Goal: Task Accomplishment & Management: Complete application form

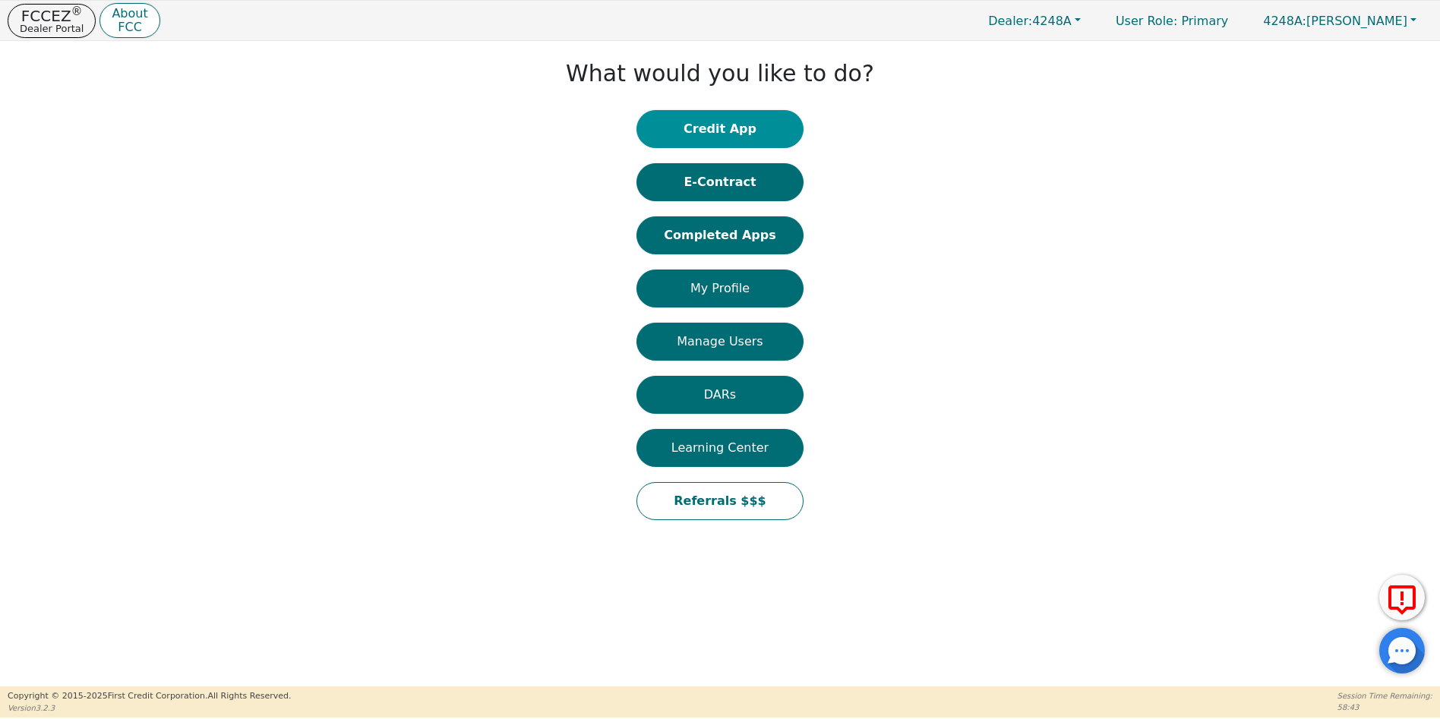
click at [736, 130] on button "Credit App" at bounding box center [719, 129] width 167 height 38
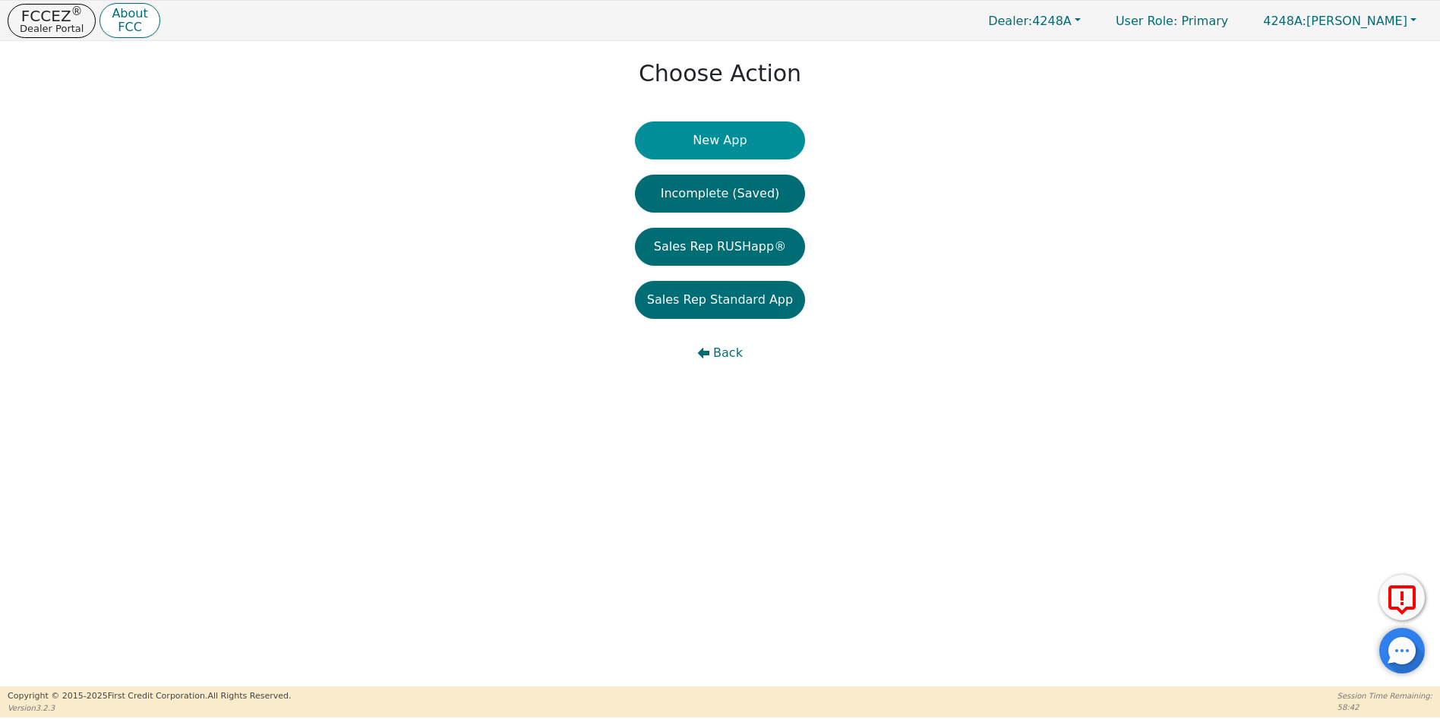
click at [721, 137] on button "New App" at bounding box center [720, 141] width 170 height 38
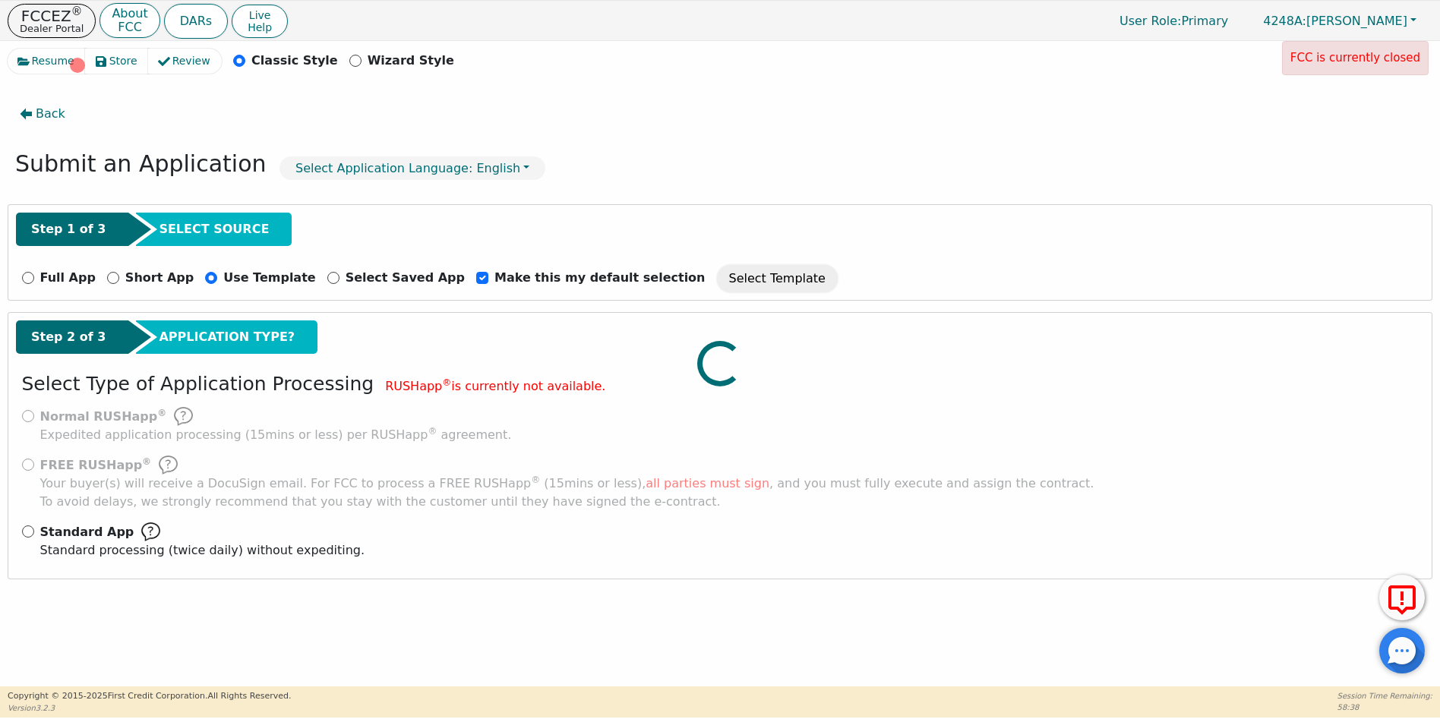
click at [27, 49] on div at bounding box center [720, 49] width 1425 height 0
click at [26, 49] on div at bounding box center [720, 49] width 1425 height 0
click at [29, 49] on div at bounding box center [720, 49] width 1425 height 0
click at [27, 280] on input "Full App" at bounding box center [28, 278] width 12 height 12
radio input "true"
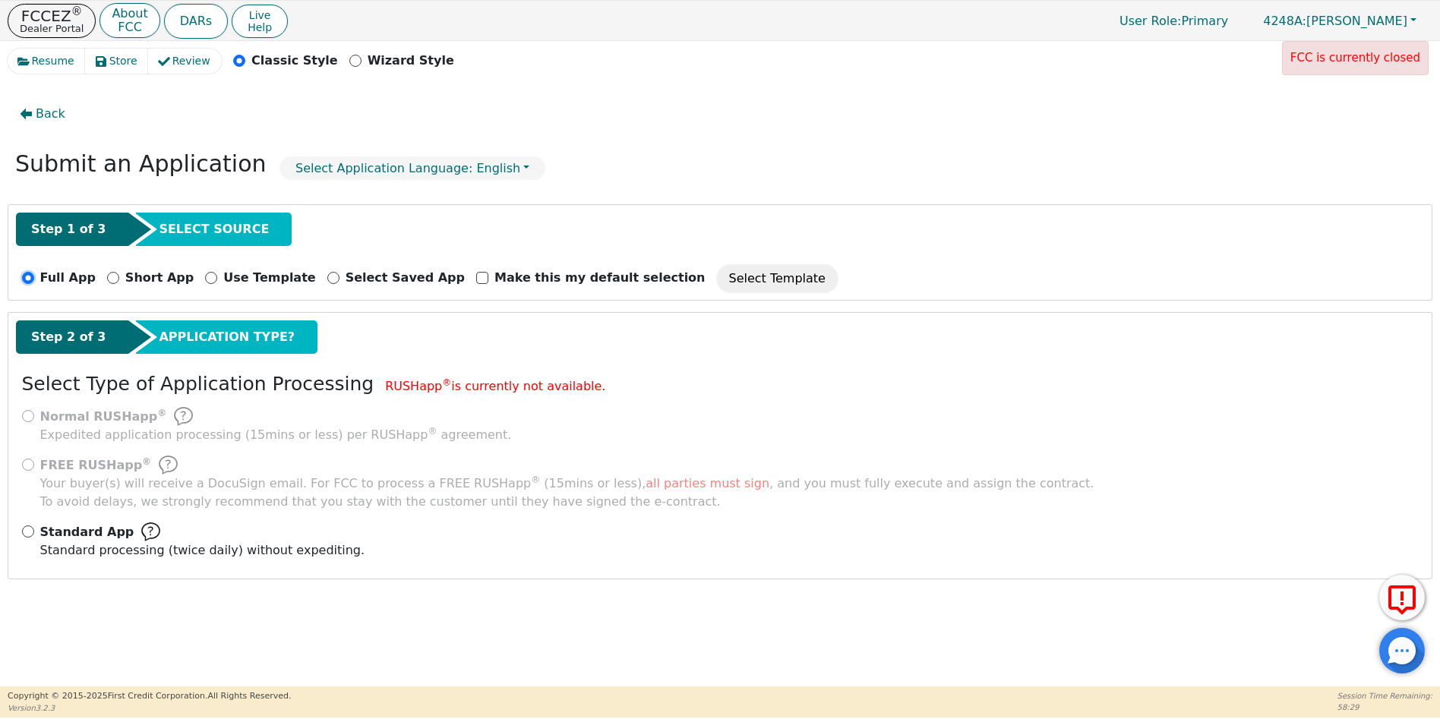
checkbox input "false"
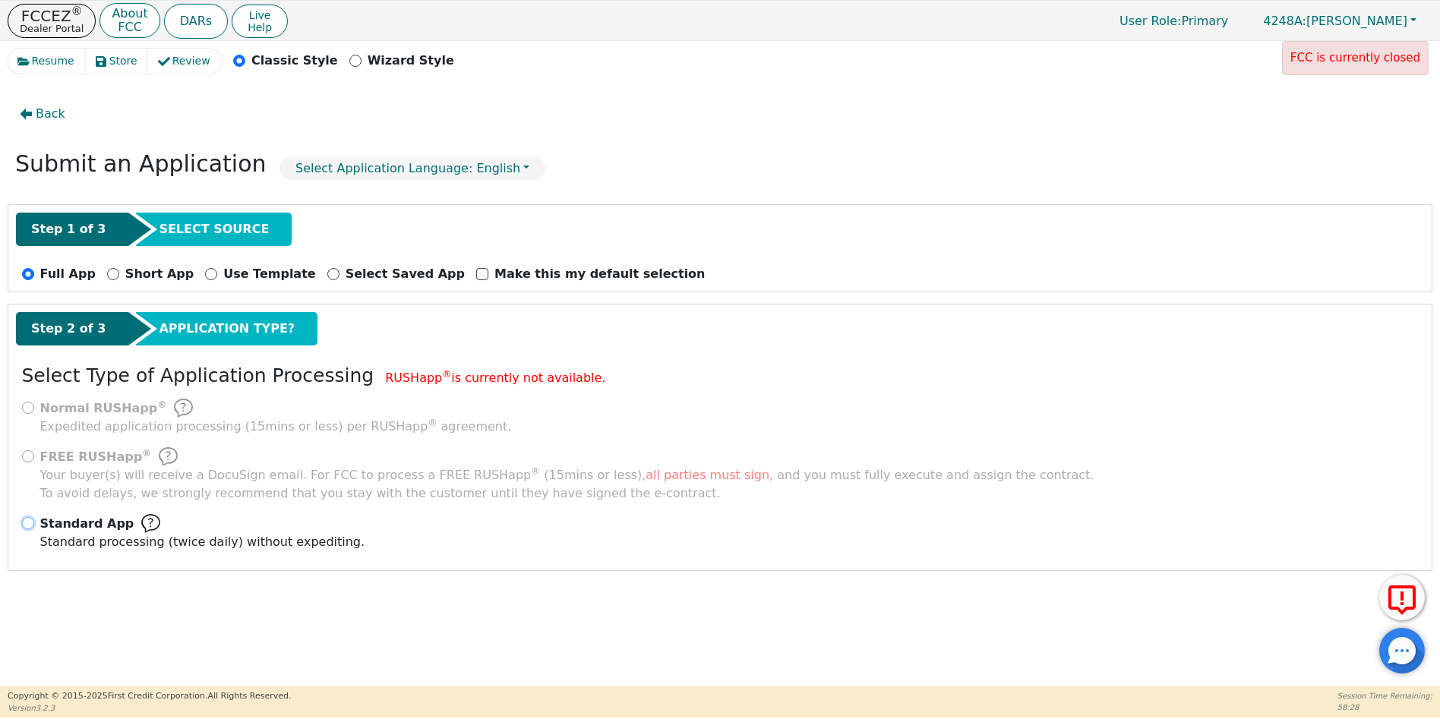
click at [27, 522] on input "Standard App Standard processing (twice daily) without expediting." at bounding box center [28, 523] width 12 height 12
radio input "true"
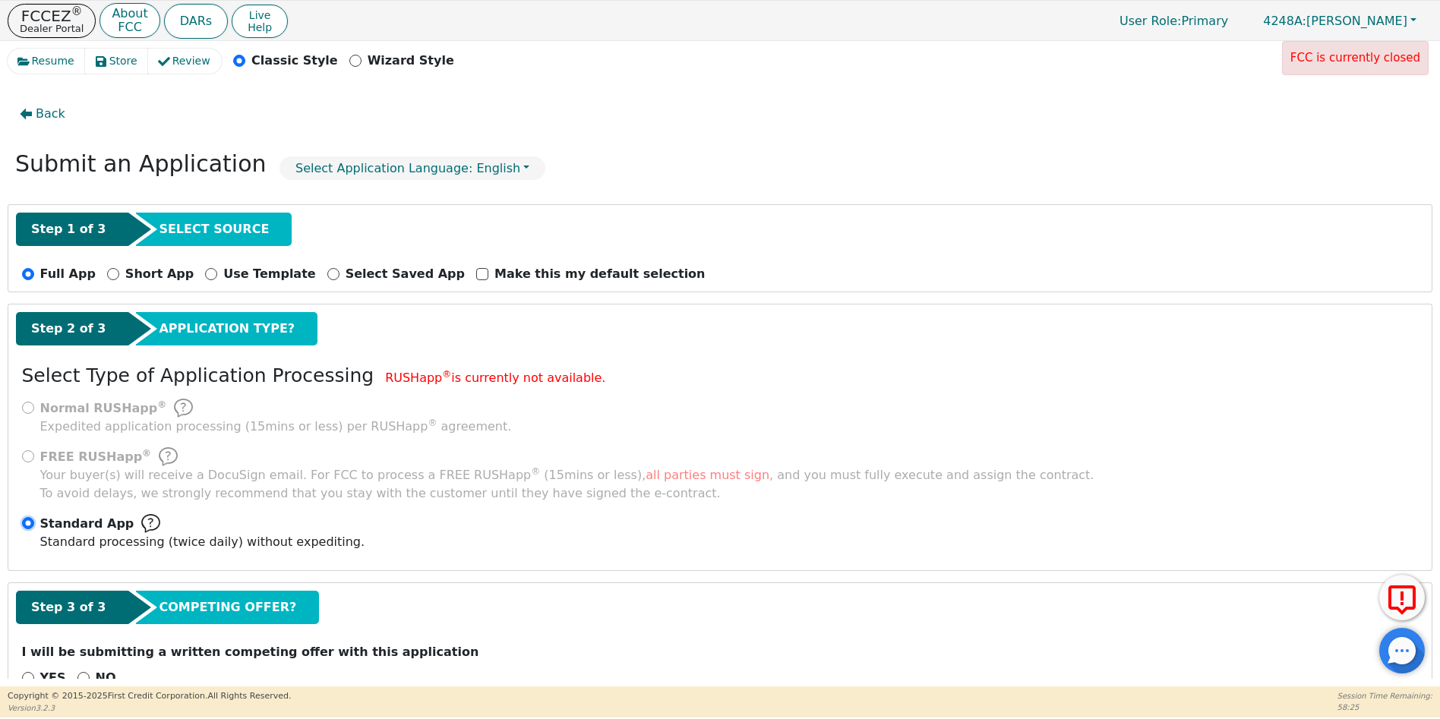
scroll to position [41, 0]
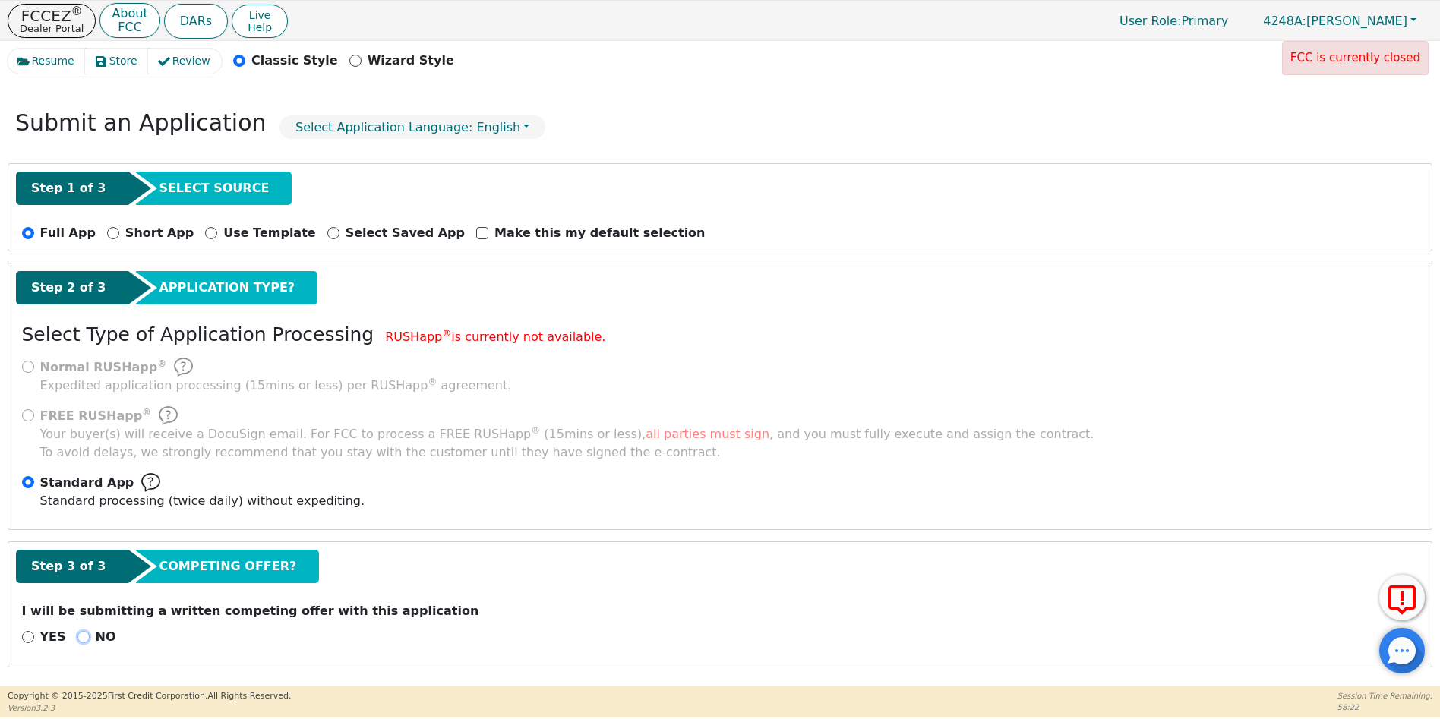
click at [79, 636] on input "NO" at bounding box center [83, 637] width 12 height 12
radio input "true"
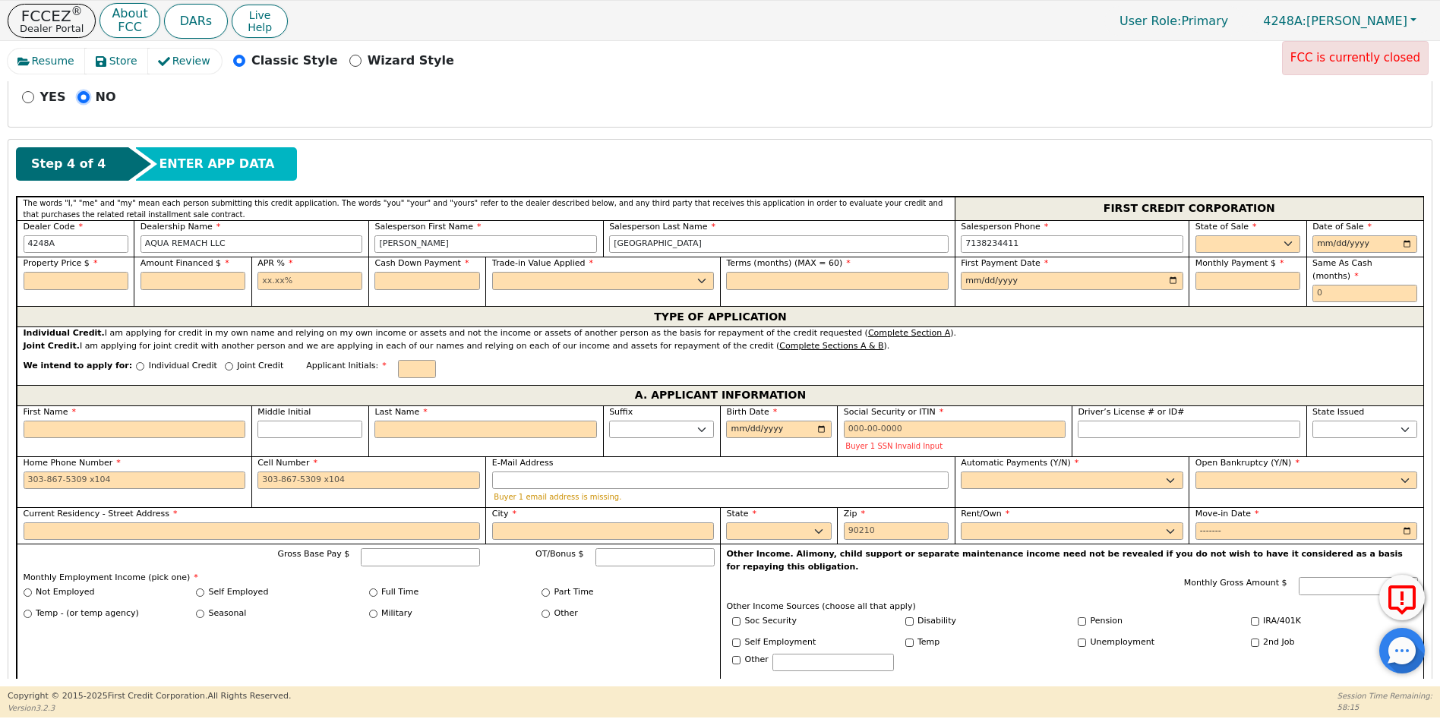
scroll to position [608, 0]
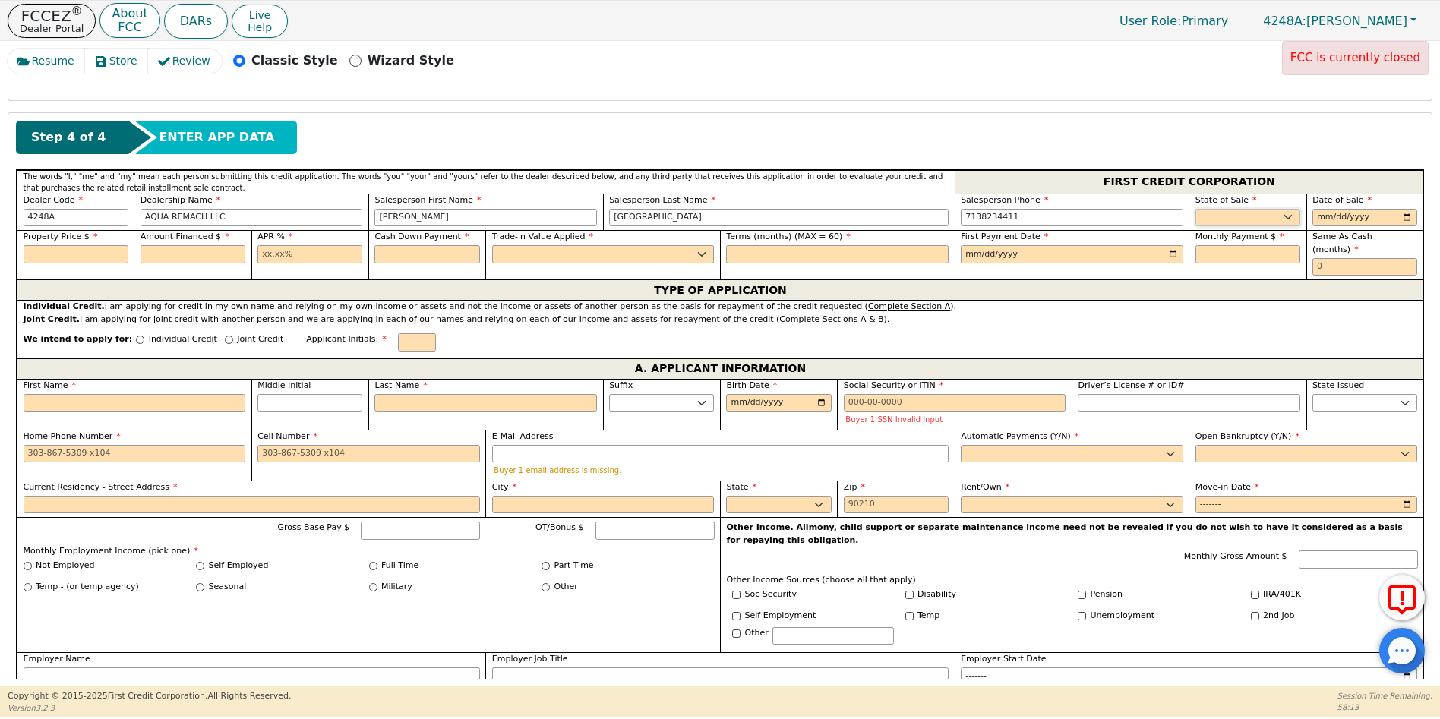
click at [1217, 214] on select "AK AL AR AZ CA CO CT DC DE FL [GEOGRAPHIC_DATA] HI IA ID IL IN KS [GEOGRAPHIC_D…" at bounding box center [1247, 218] width 105 height 18
select select "[GEOGRAPHIC_DATA]"
click at [1195, 209] on select "AK AL AR AZ CA CO CT DC DE FL [GEOGRAPHIC_DATA] HI IA ID IL IN KS [GEOGRAPHIC_D…" at bounding box center [1247, 218] width 105 height 18
click at [1325, 215] on input "date" at bounding box center [1364, 218] width 105 height 18
click at [1400, 215] on input "date" at bounding box center [1364, 218] width 105 height 18
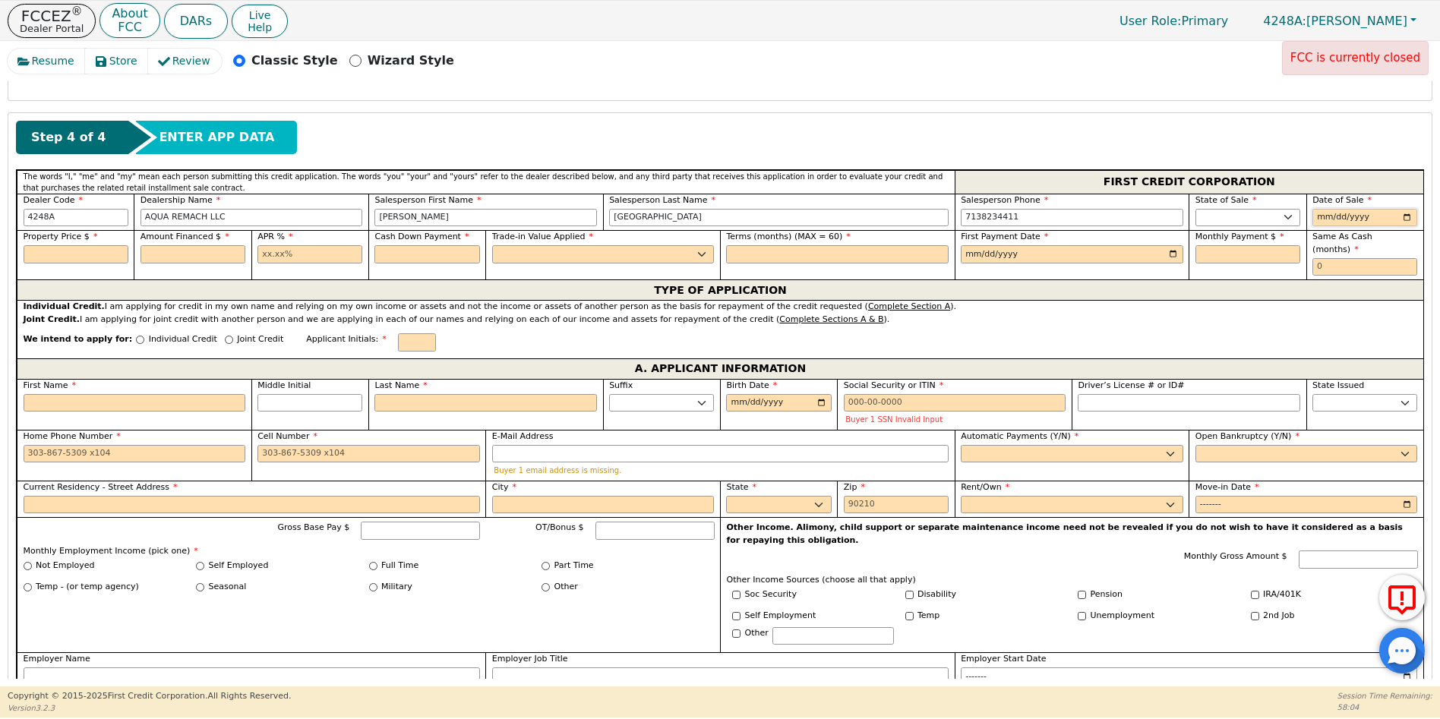
type input "[DATE]"
click at [55, 251] on input "text" at bounding box center [76, 254] width 105 height 18
type input "10000.00"
click at [173, 254] on input "text" at bounding box center [193, 254] width 105 height 18
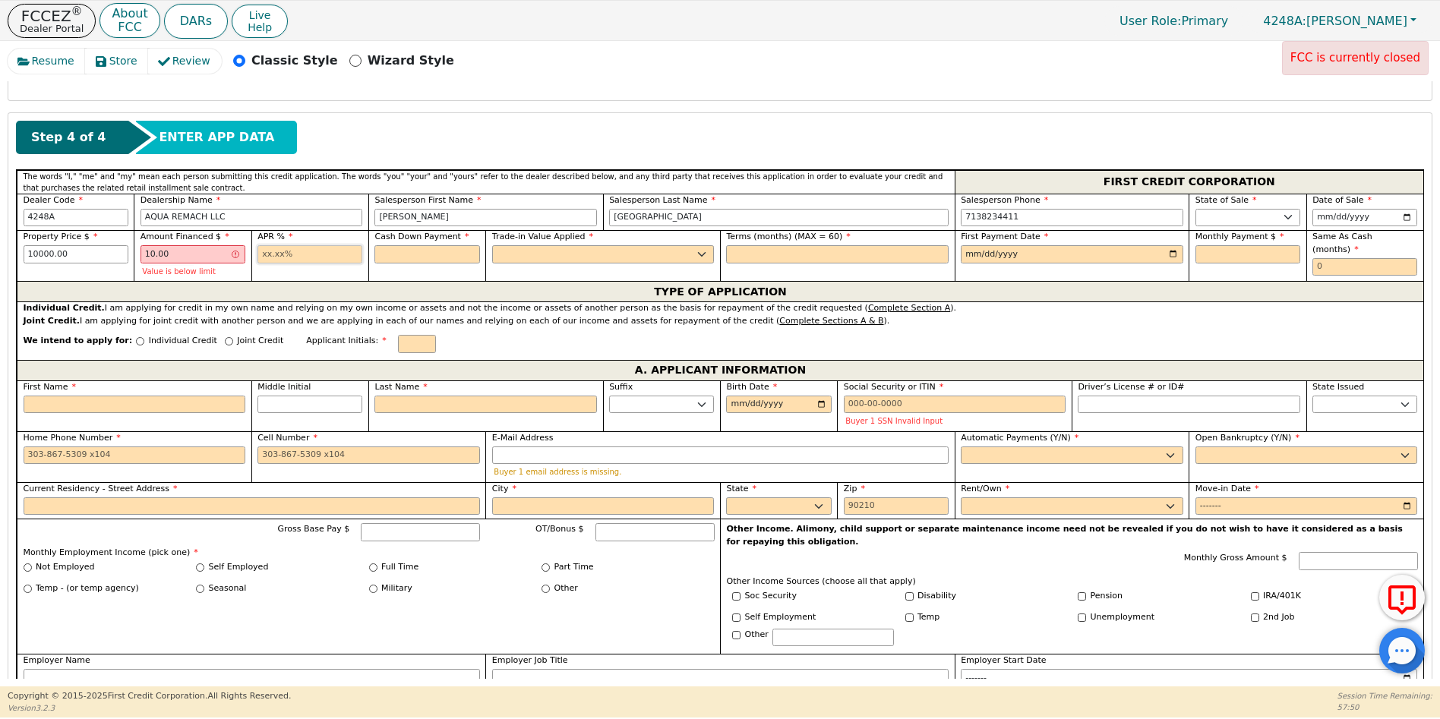
click at [258, 252] on input "text" at bounding box center [309, 254] width 105 height 18
click at [153, 254] on input "10.00" at bounding box center [193, 254] width 105 height 18
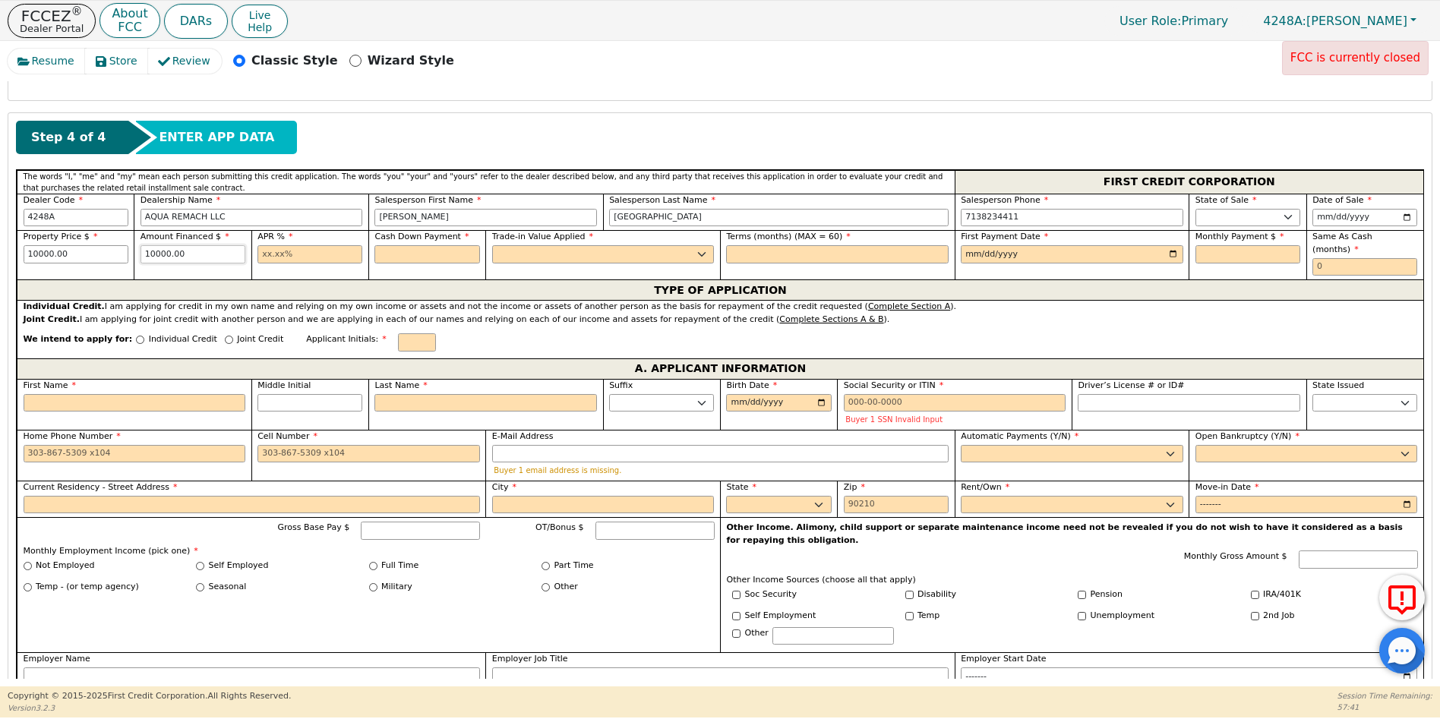
type input "10000.00"
click at [261, 257] on input "text" at bounding box center [309, 254] width 105 height 18
type input "17.99"
click at [388, 253] on input "text" at bounding box center [426, 254] width 105 height 18
type input "0.00"
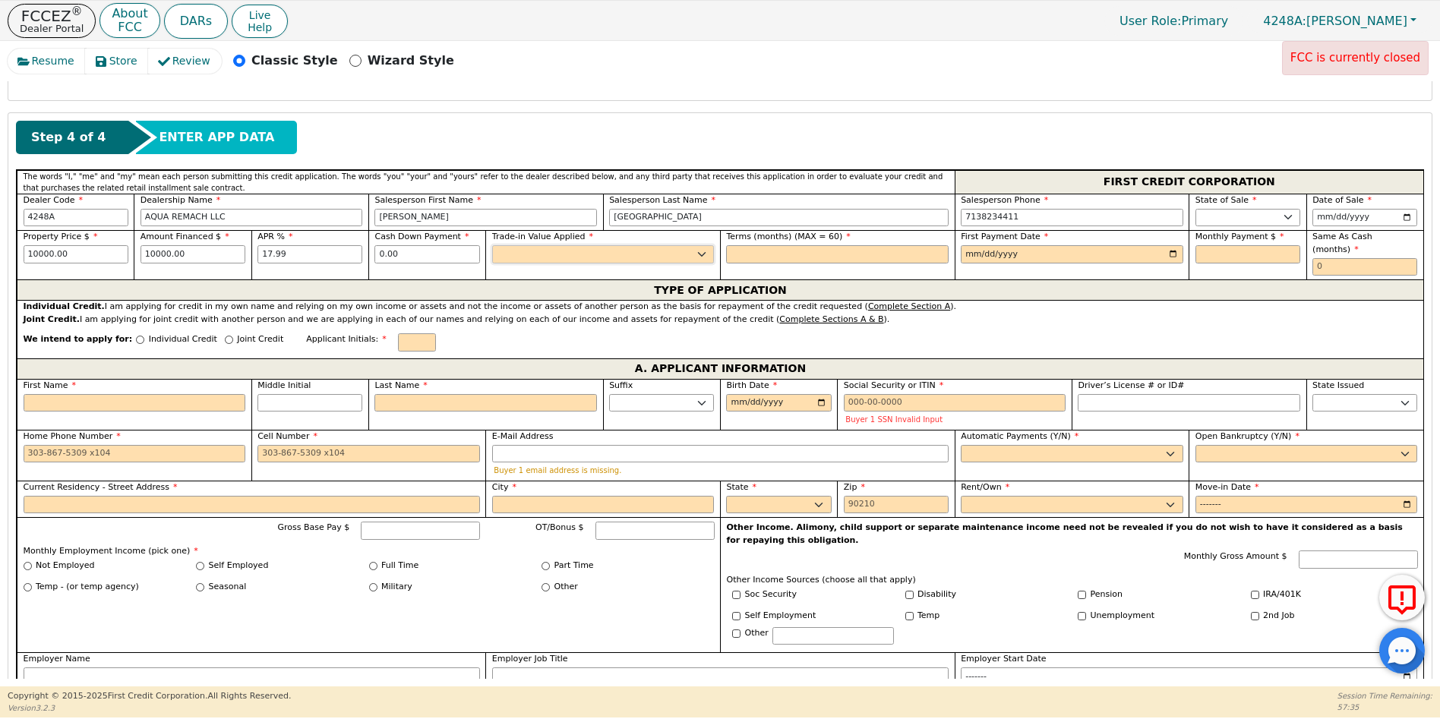
click at [499, 250] on select "Yes No" at bounding box center [603, 254] width 223 height 18
select select "n"
click at [492, 245] on select "Yes No" at bounding box center [603, 254] width 223 height 18
click at [757, 254] on input "text" at bounding box center [837, 254] width 223 height 18
type input "60"
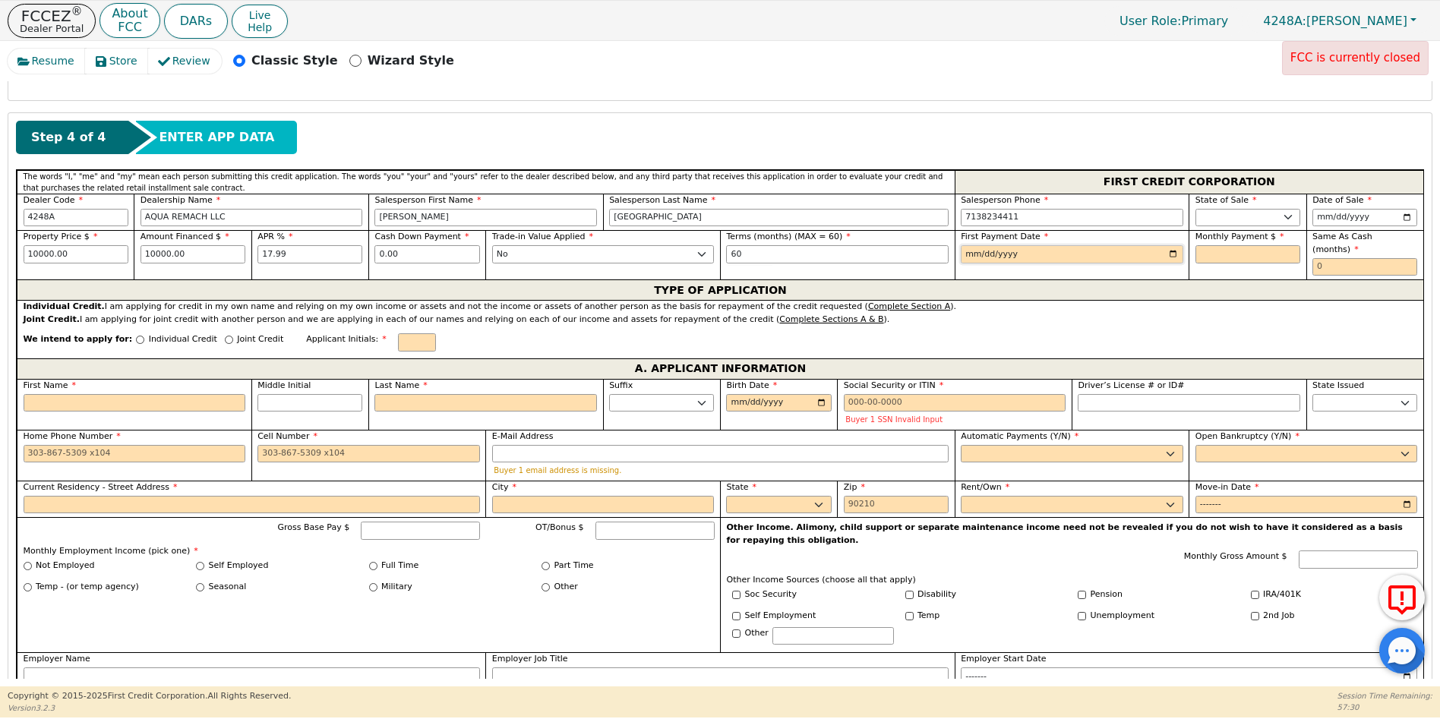
click at [1169, 253] on input "date" at bounding box center [1072, 254] width 223 height 18
type input "[DATE]"
click at [1197, 254] on input "text" at bounding box center [1247, 254] width 105 height 18
type input "253.88"
click at [1312, 258] on input "text" at bounding box center [1364, 267] width 105 height 18
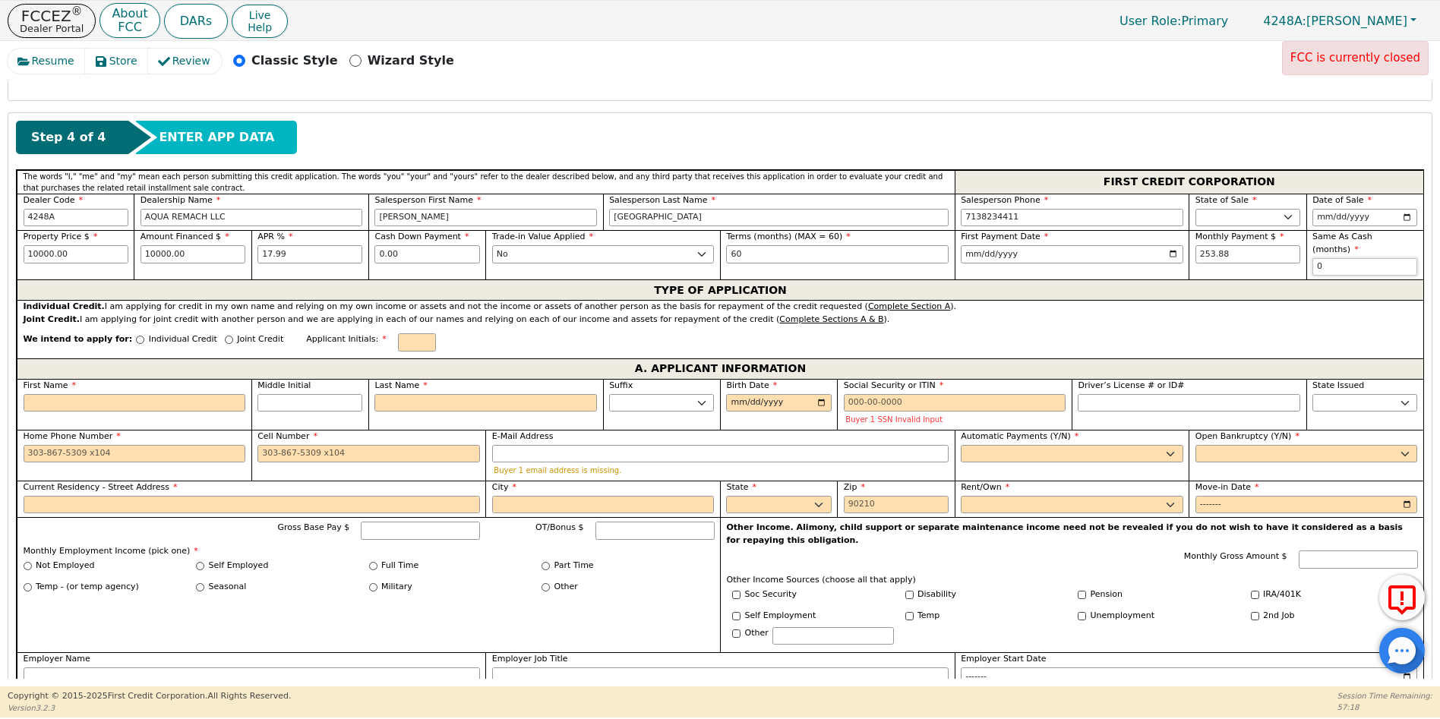
type input "0"
click at [136, 336] on input "Individual Credit" at bounding box center [140, 340] width 8 height 8
radio input "true"
click at [58, 396] on input "First Name" at bounding box center [135, 403] width 223 height 18
type input "S"
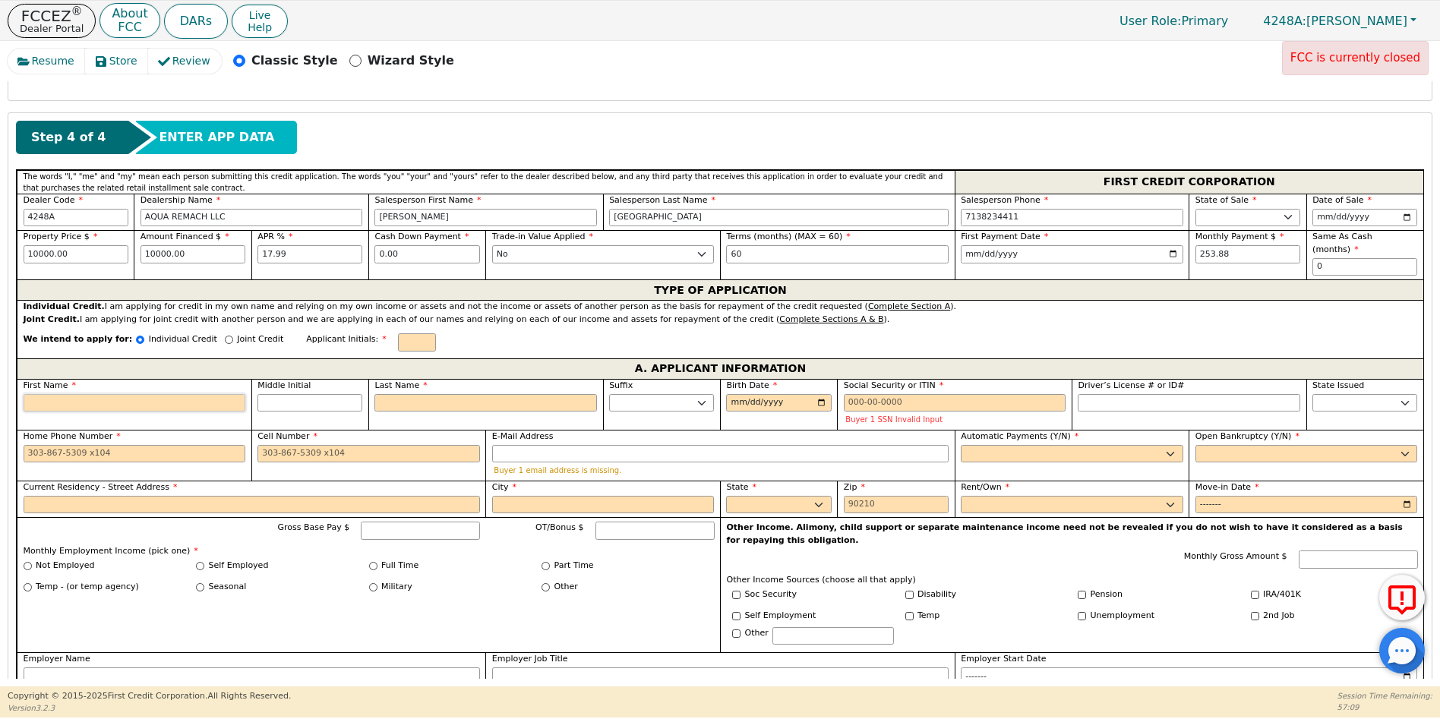
type input "S"
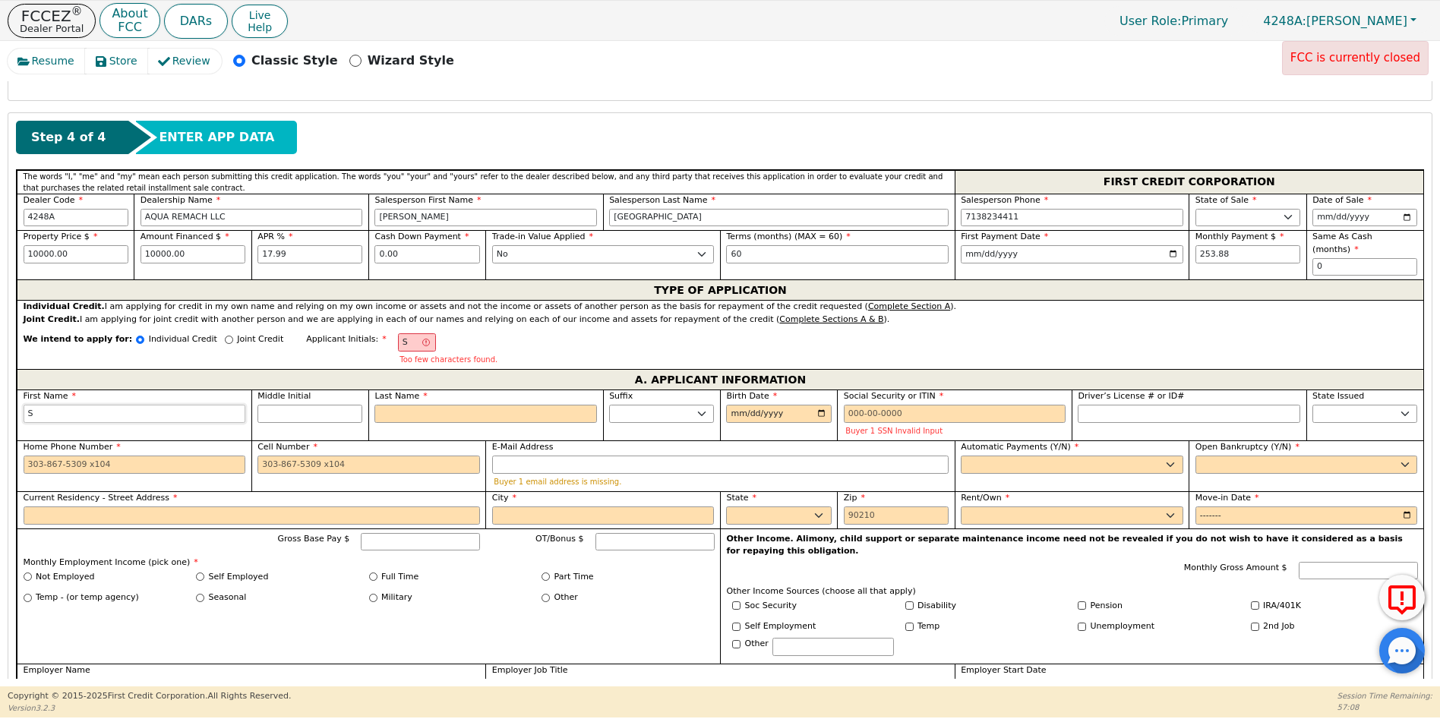
type input "SH"
type input "SHI"
type input "SHIF"
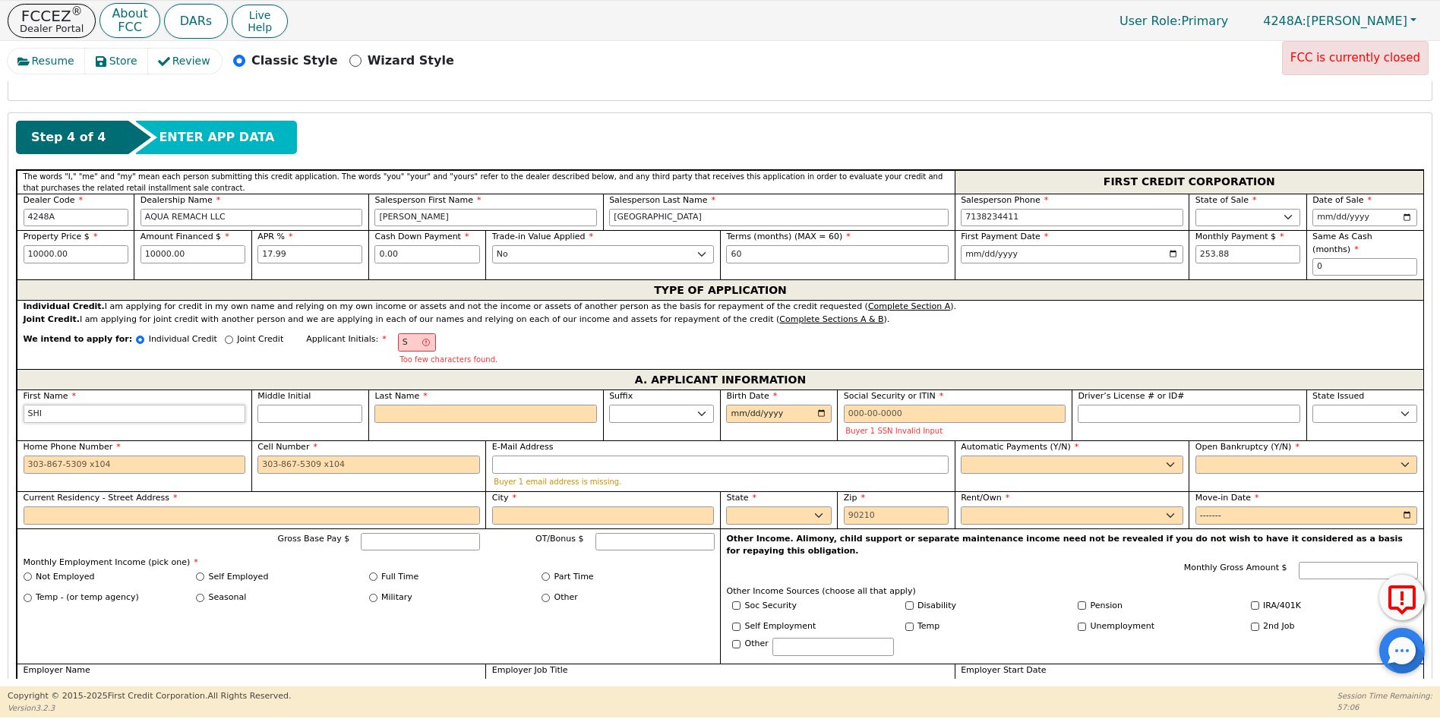
type input "SHIF"
type input "[PERSON_NAME]"
type input "SHIFFO"
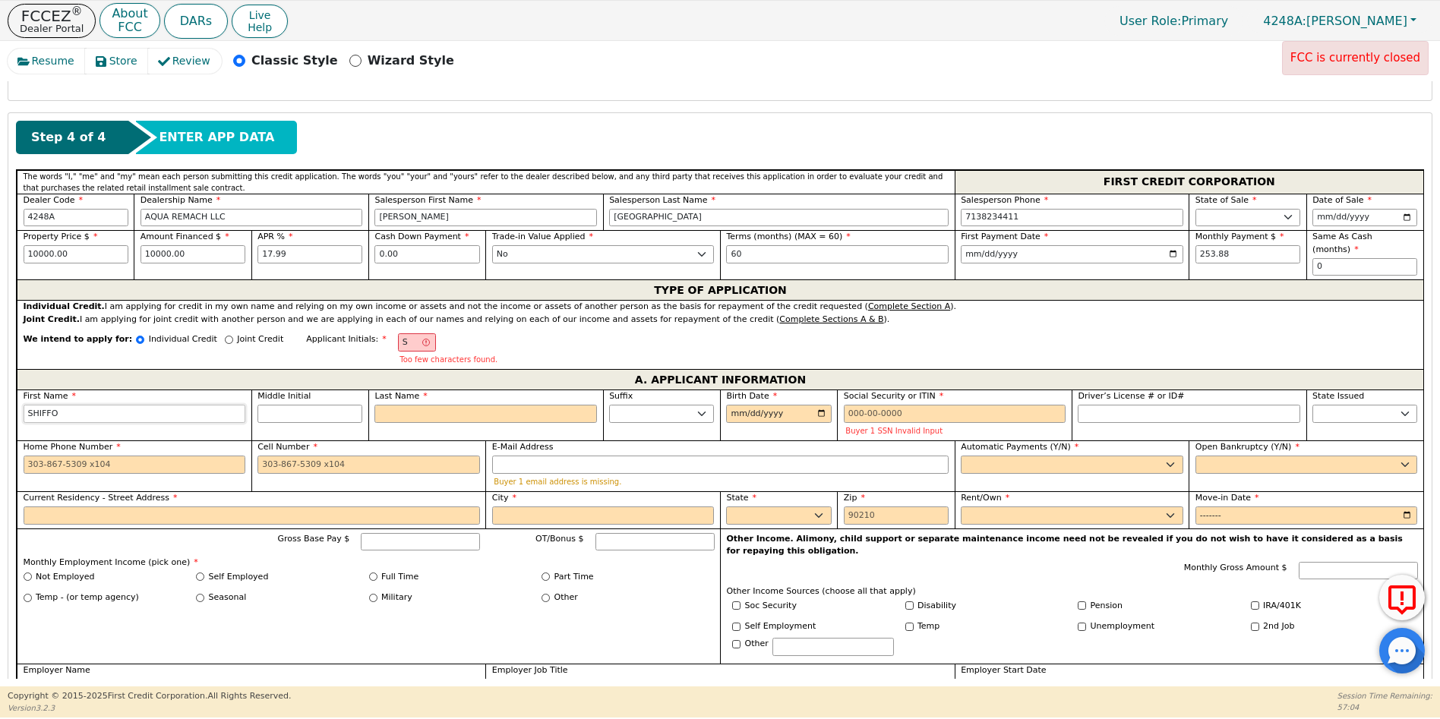
type input "SHIFFON"
click at [284, 405] on input "Middle Initial" at bounding box center [309, 414] width 105 height 18
type input "SL"
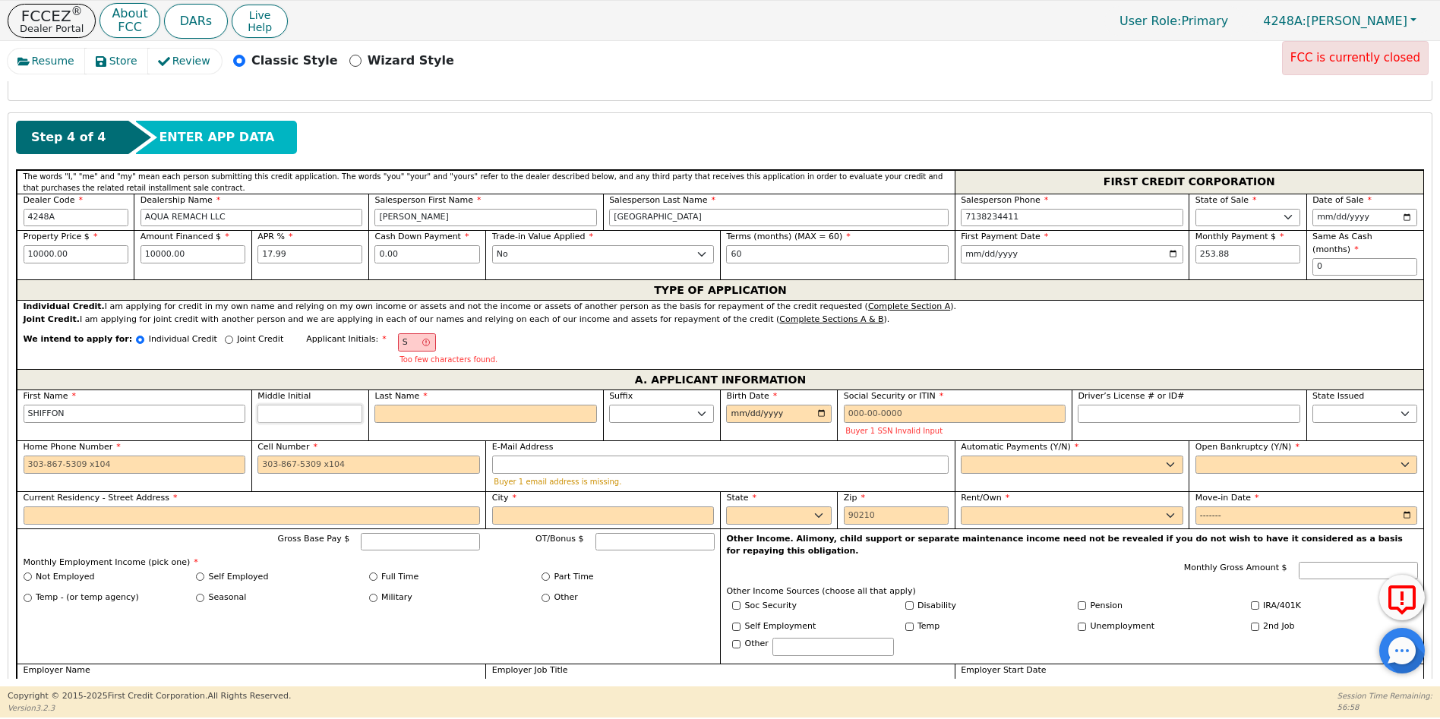
type input "L"
type input "SHIFFON L"
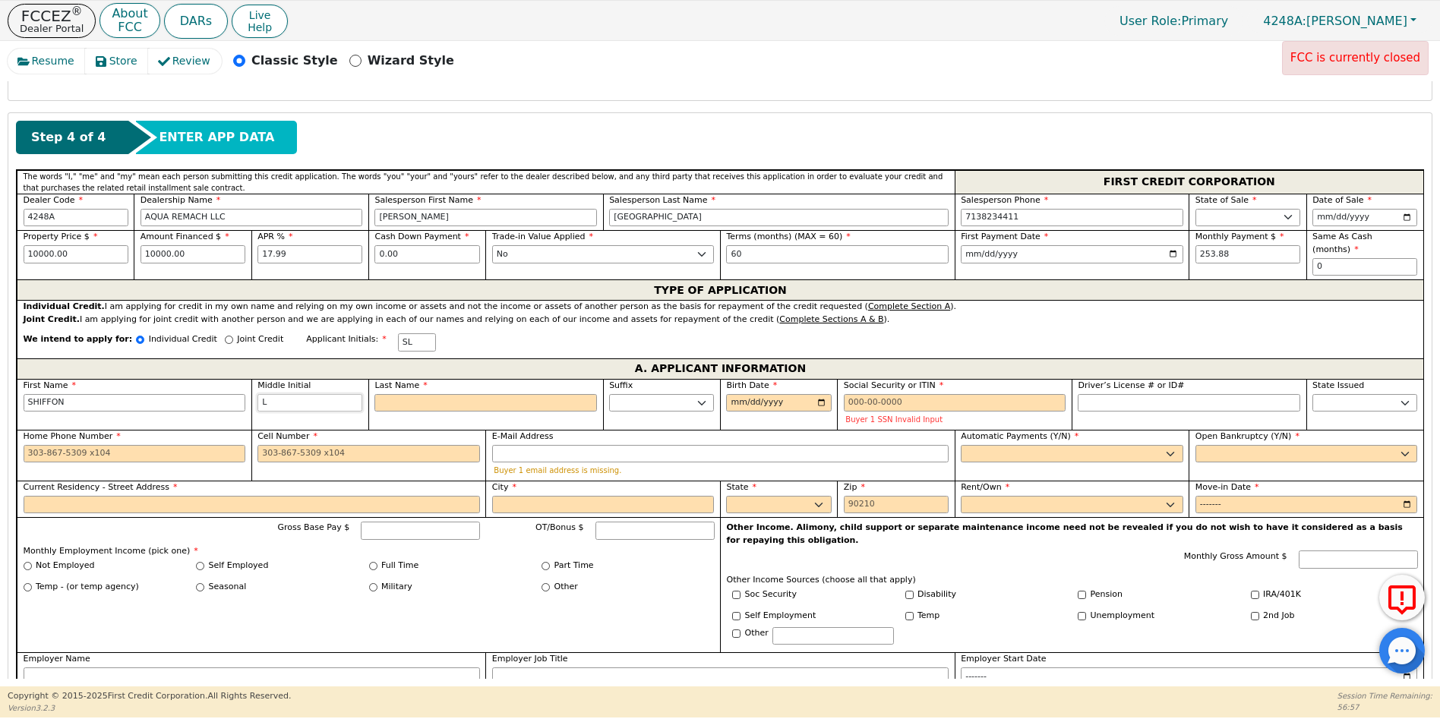
type input "LA"
type input "SHIFFON LA"
type input "LAD"
type input "SHIFFON LAD"
type input "LADA"
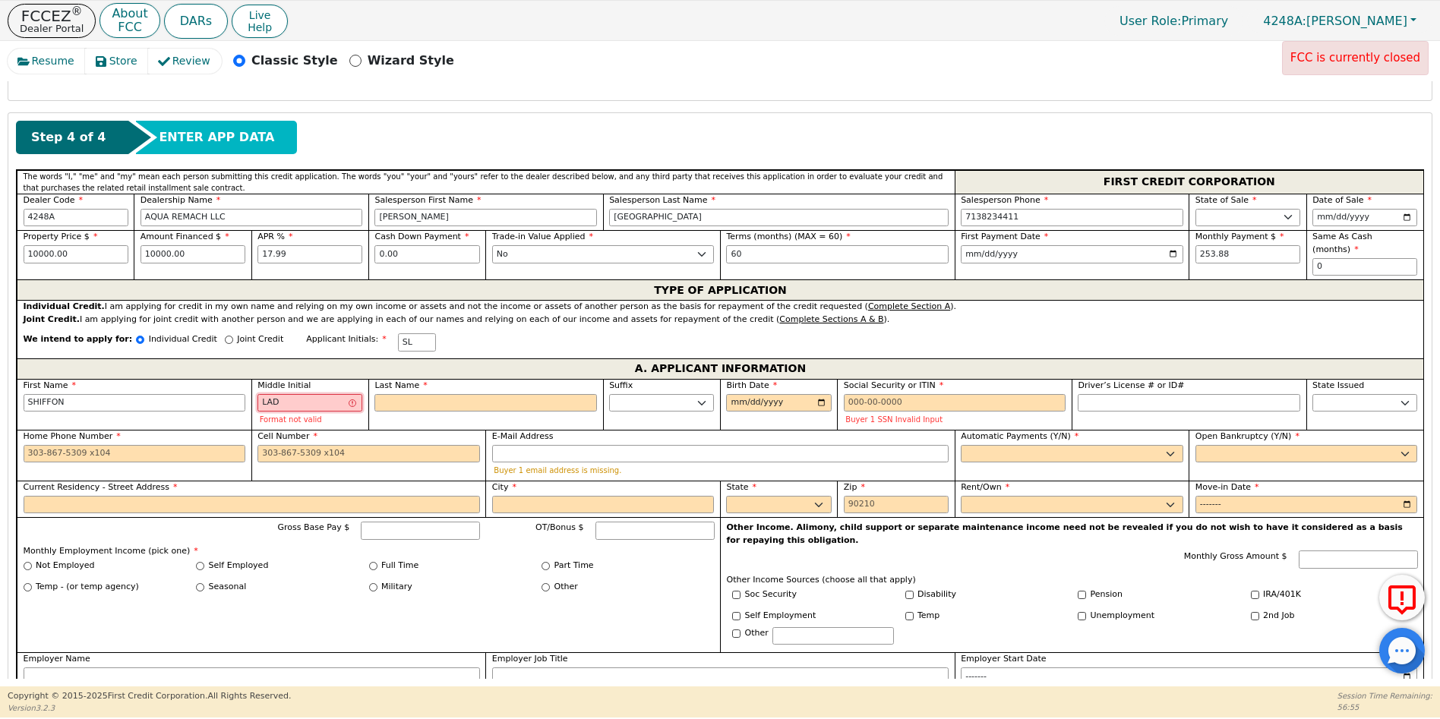
type input "SHIFFON LADA"
type input "LADAE"
type input "[PERSON_NAME]"
click at [399, 394] on input "Last Name" at bounding box center [485, 403] width 223 height 18
click at [298, 394] on input "LADAE" at bounding box center [309, 403] width 105 height 18
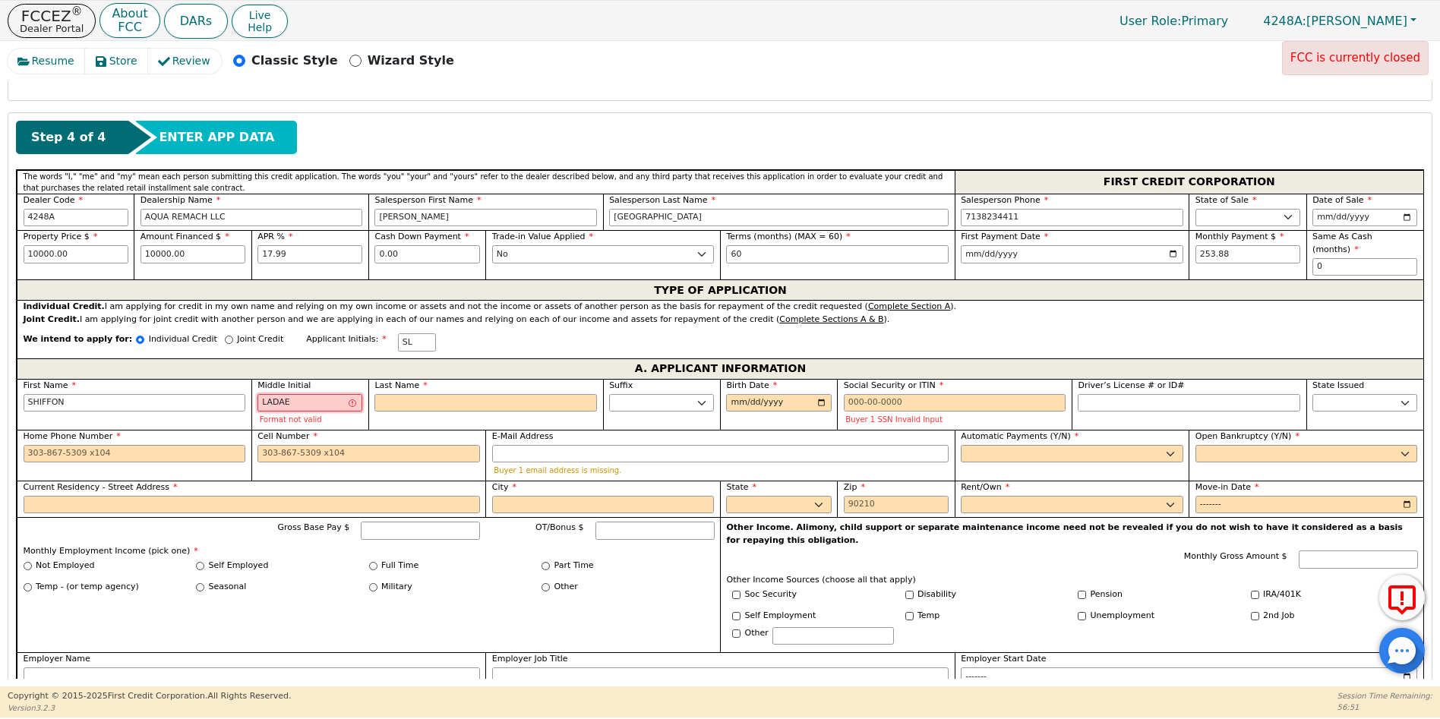
type input "LADA"
type input "SHIFFON LADA"
type input "LAD"
type input "SHIFFON LAD"
type input "LA"
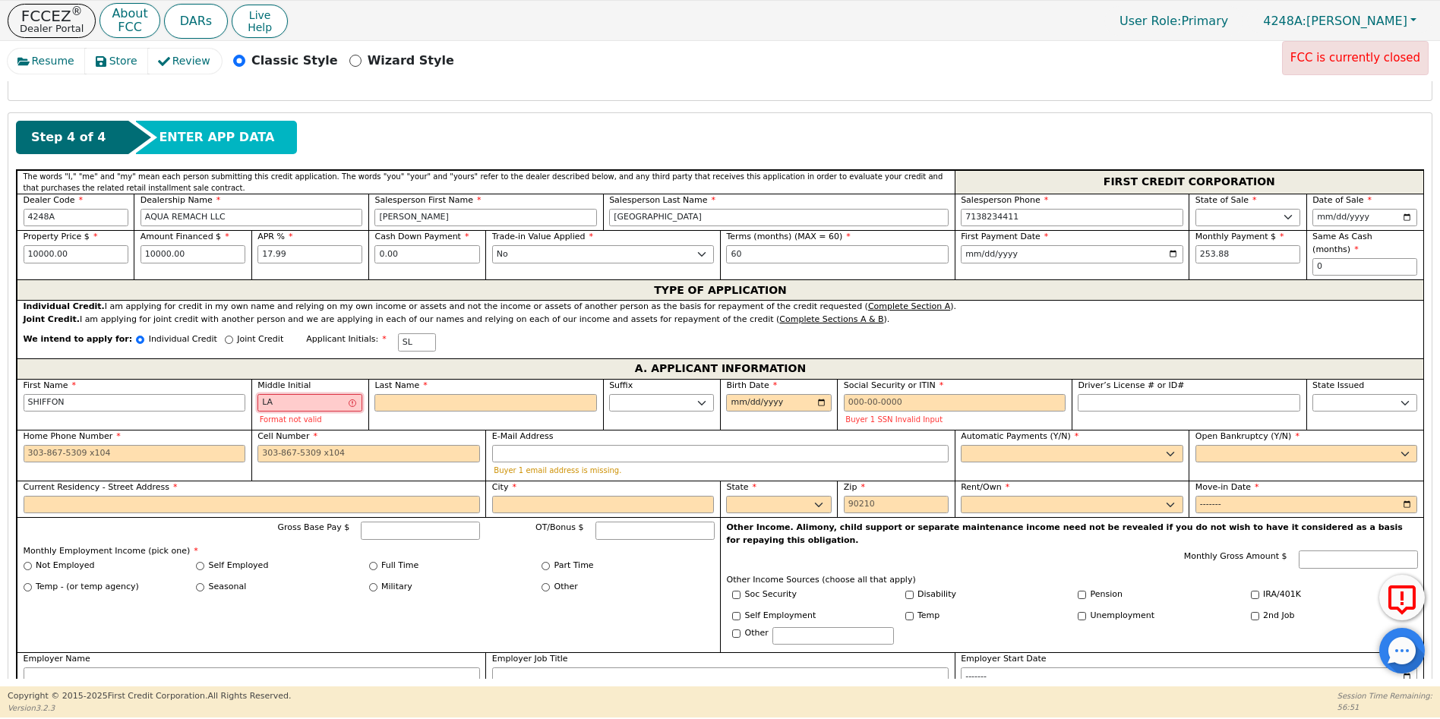
type input "SHIFFON LA"
type input "L"
type input "SHIFFON L"
type input "L"
click at [390, 394] on input "Last Name" at bounding box center [485, 403] width 223 height 18
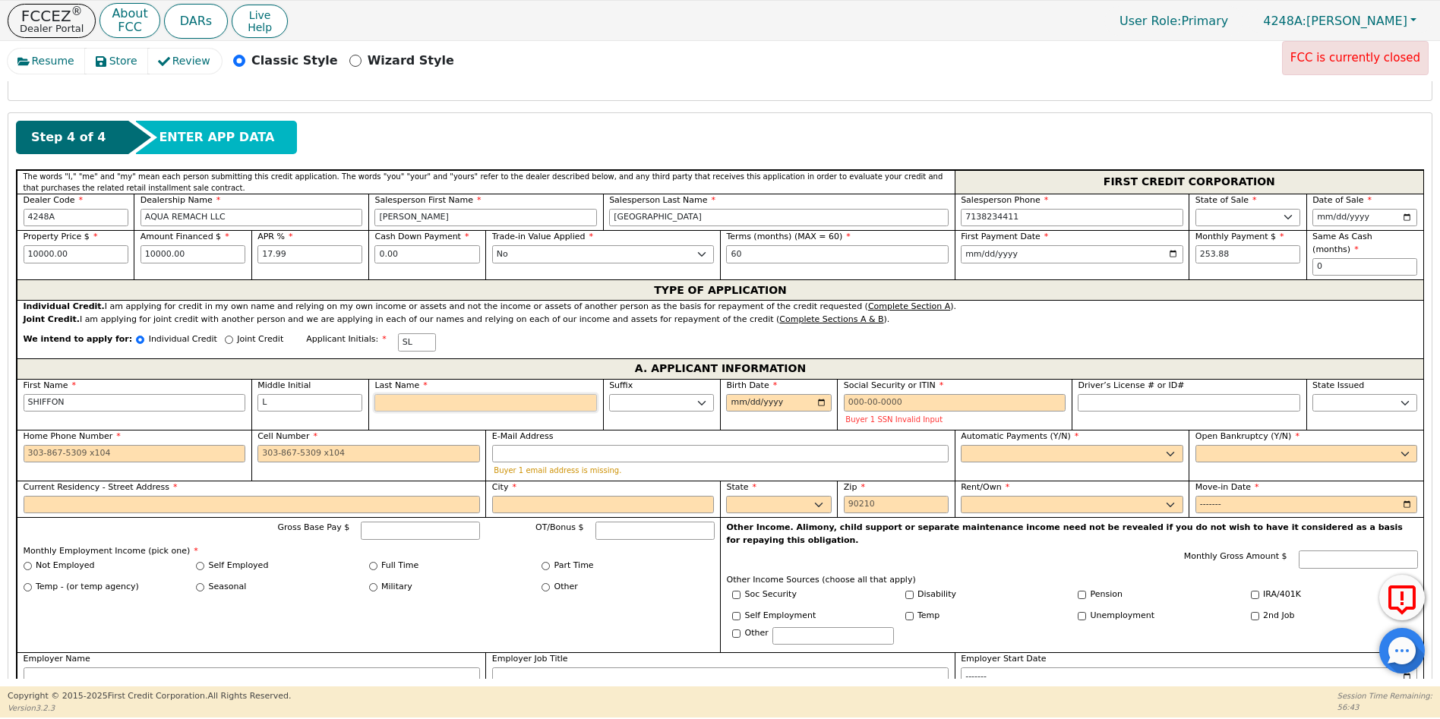
type input "SLH"
type input "H"
type input "SHIFFON L H"
type input "HO"
type input "[PERSON_NAME]"
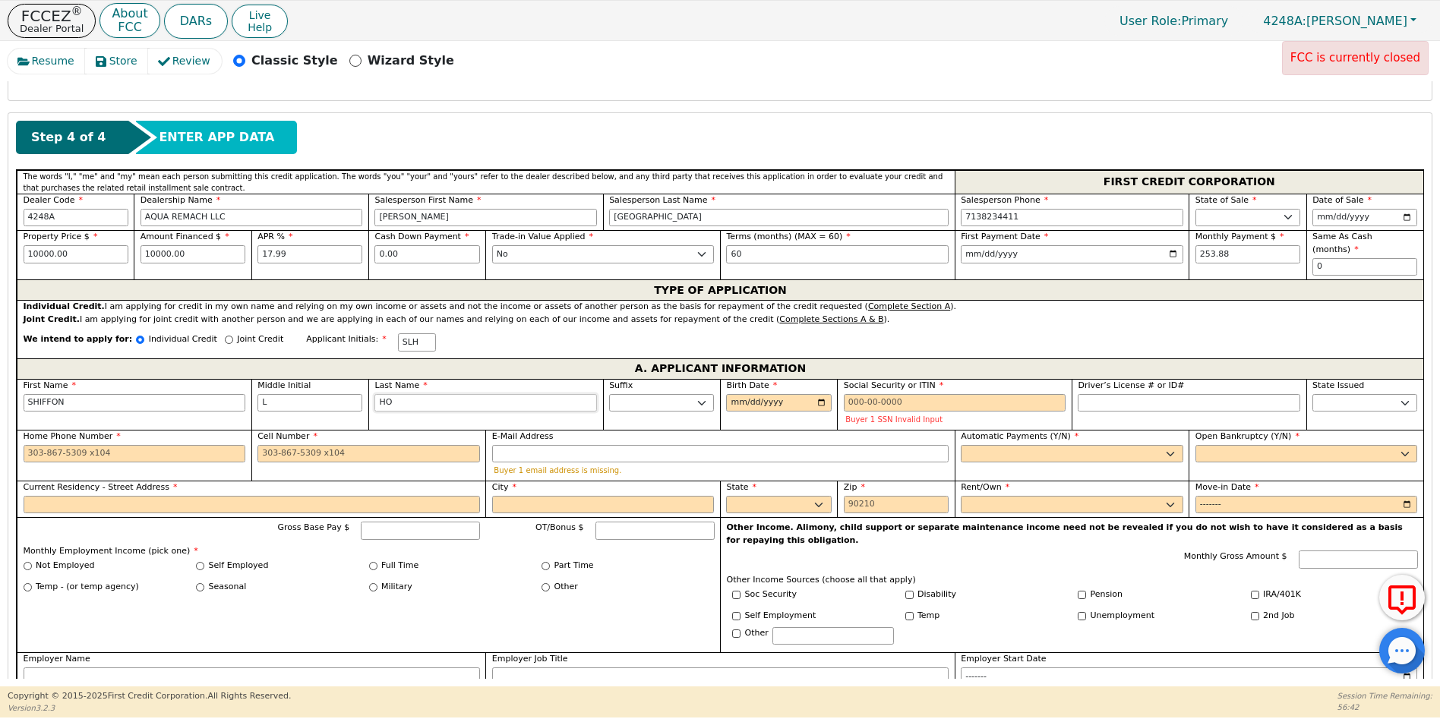
type input "HOW"
type input "SHIFFON L HOW"
type input "HOWA"
type input "SHIFFON L HOWA"
type input "HOWAR"
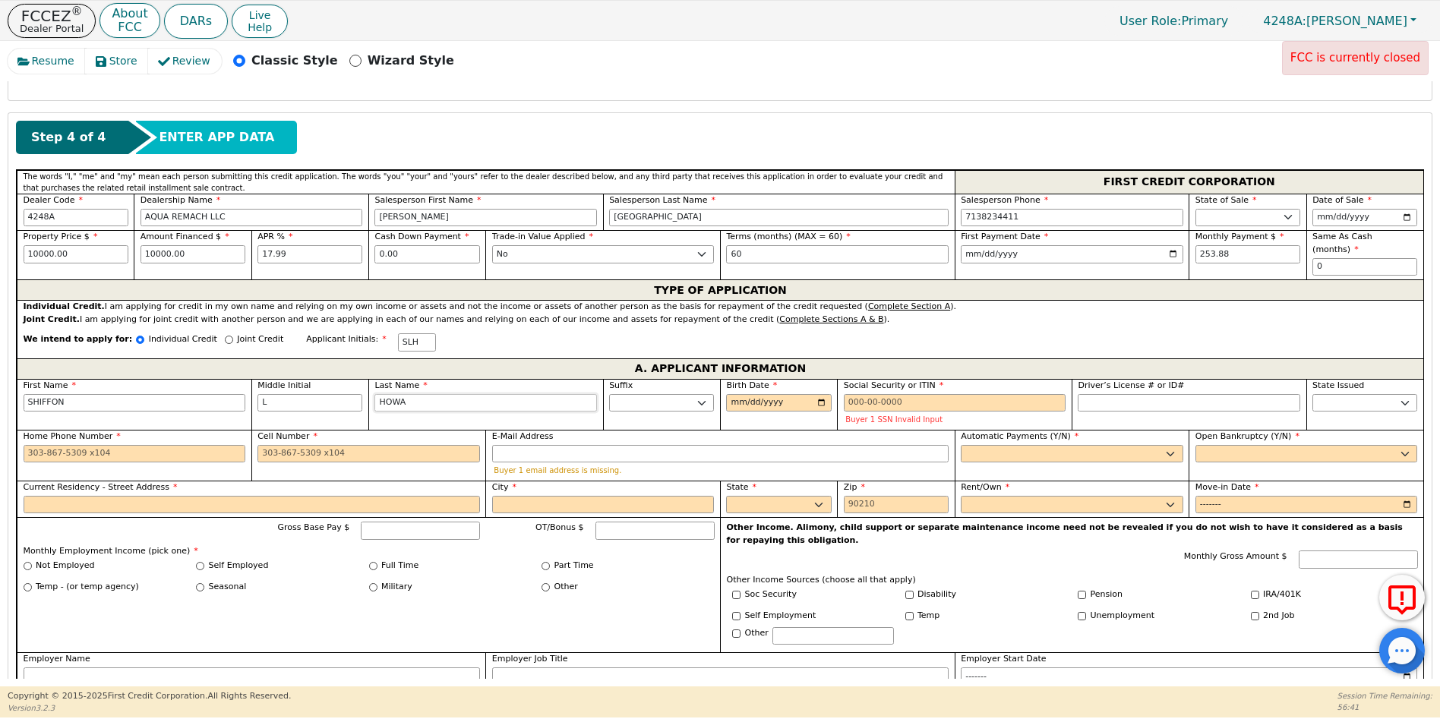
type input "[PERSON_NAME]"
click at [816, 394] on input "Birth Date" at bounding box center [778, 403] width 105 height 18
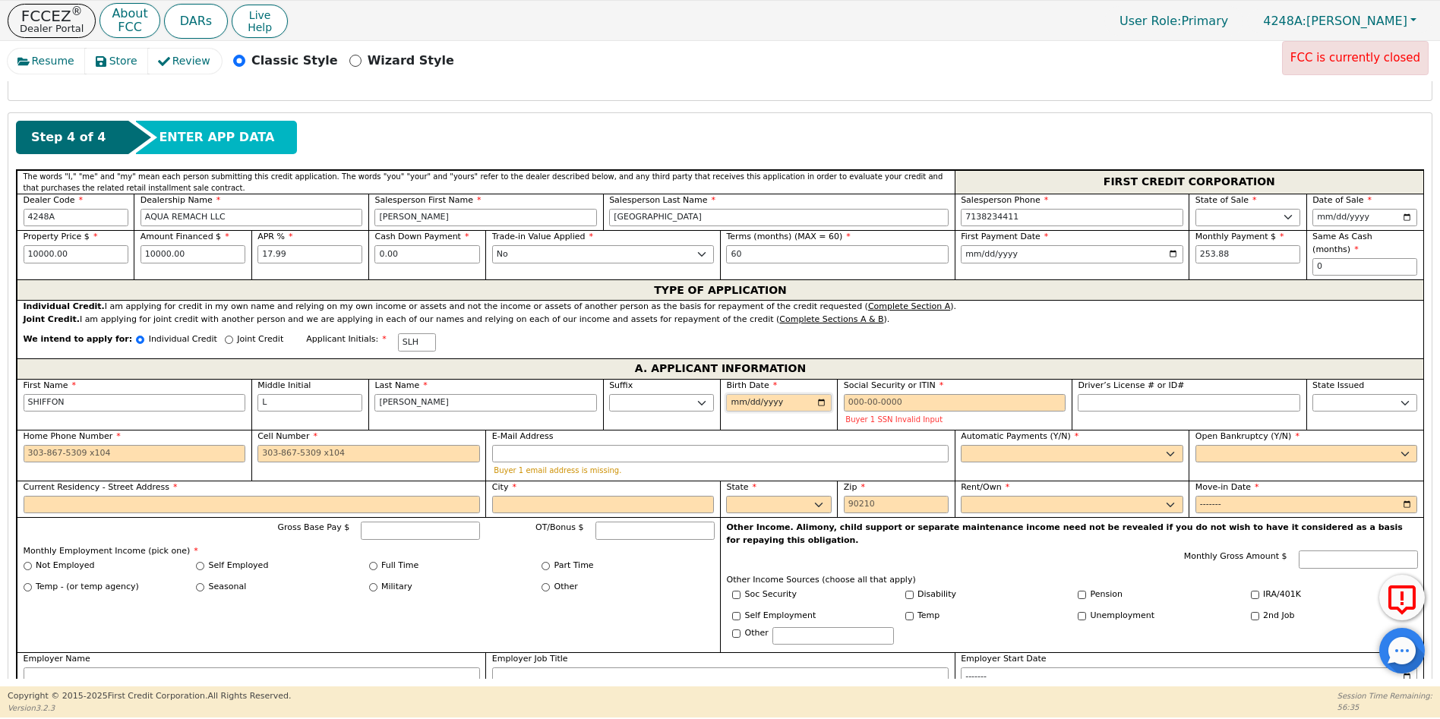
click at [738, 394] on input "Birth Date" at bounding box center [778, 403] width 105 height 18
type input "[DATE]"
click at [848, 394] on input "Social Security or ITIN" at bounding box center [955, 403] width 223 height 18
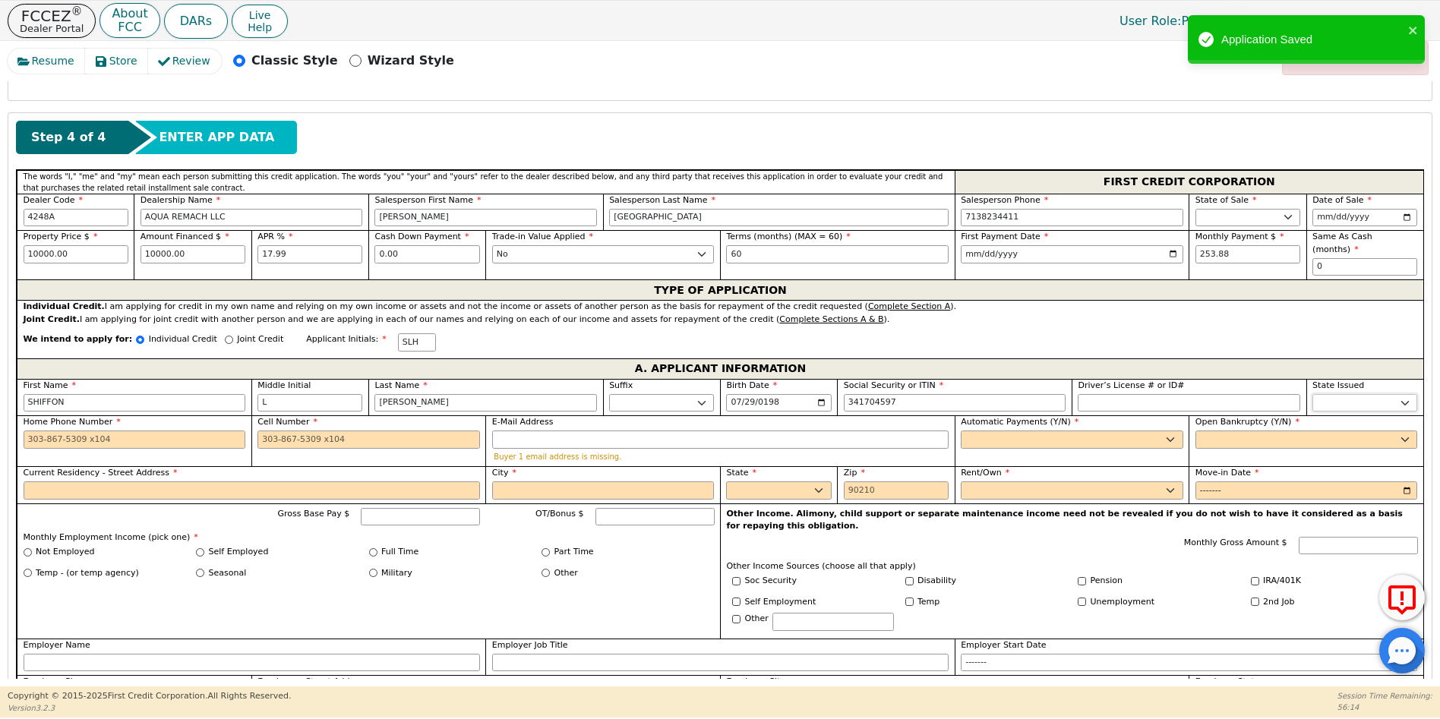
type input "***-**-4597"
click at [1330, 394] on select "AK AL AR AZ CA CO CT DC DE FL [GEOGRAPHIC_DATA] HI IA ID IL IN KS [GEOGRAPHIC_D…" at bounding box center [1364, 403] width 105 height 18
select select "[GEOGRAPHIC_DATA]"
click at [1330, 394] on select "AK AL AR AZ CA CO CT DC DE FL [GEOGRAPHIC_DATA] HI IA ID IL IN KS [GEOGRAPHIC_D…" at bounding box center [1364, 403] width 105 height 18
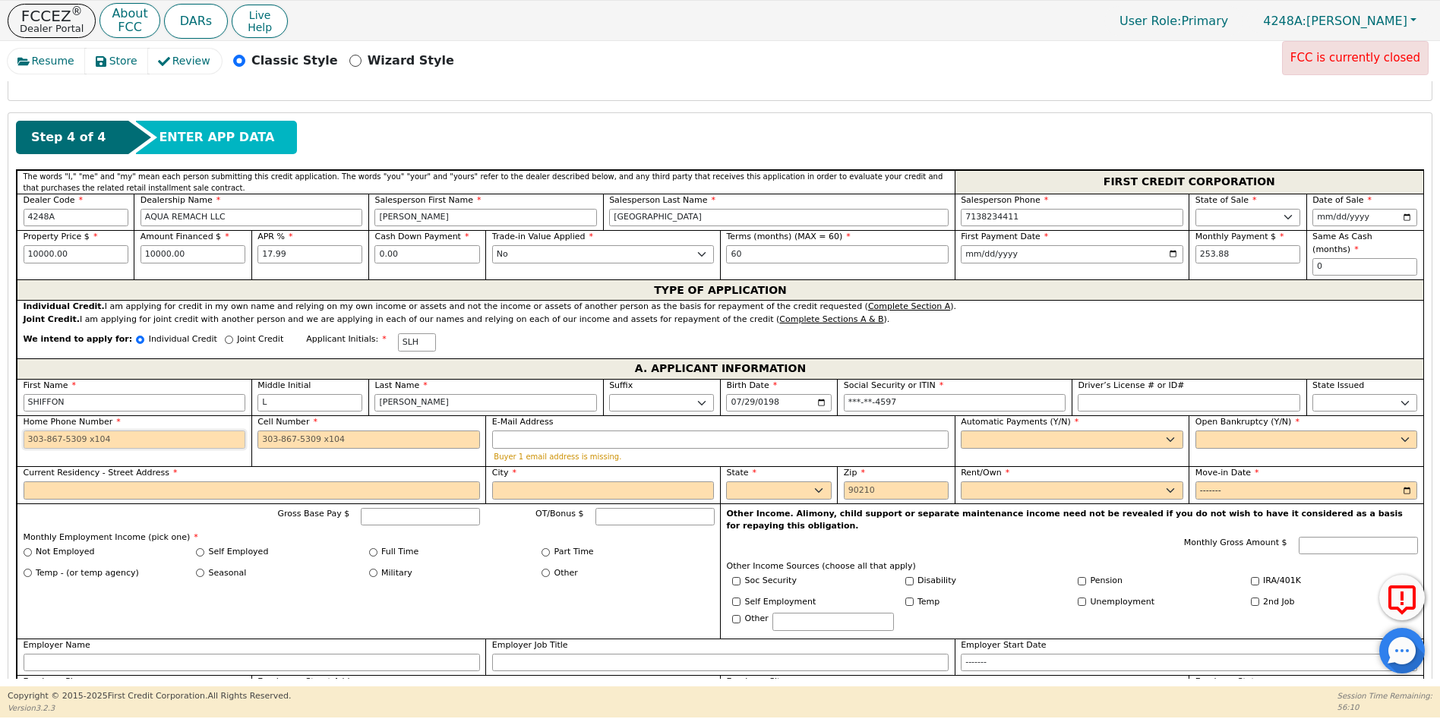
click at [31, 431] on input "Home Phone Number" at bounding box center [135, 440] width 223 height 18
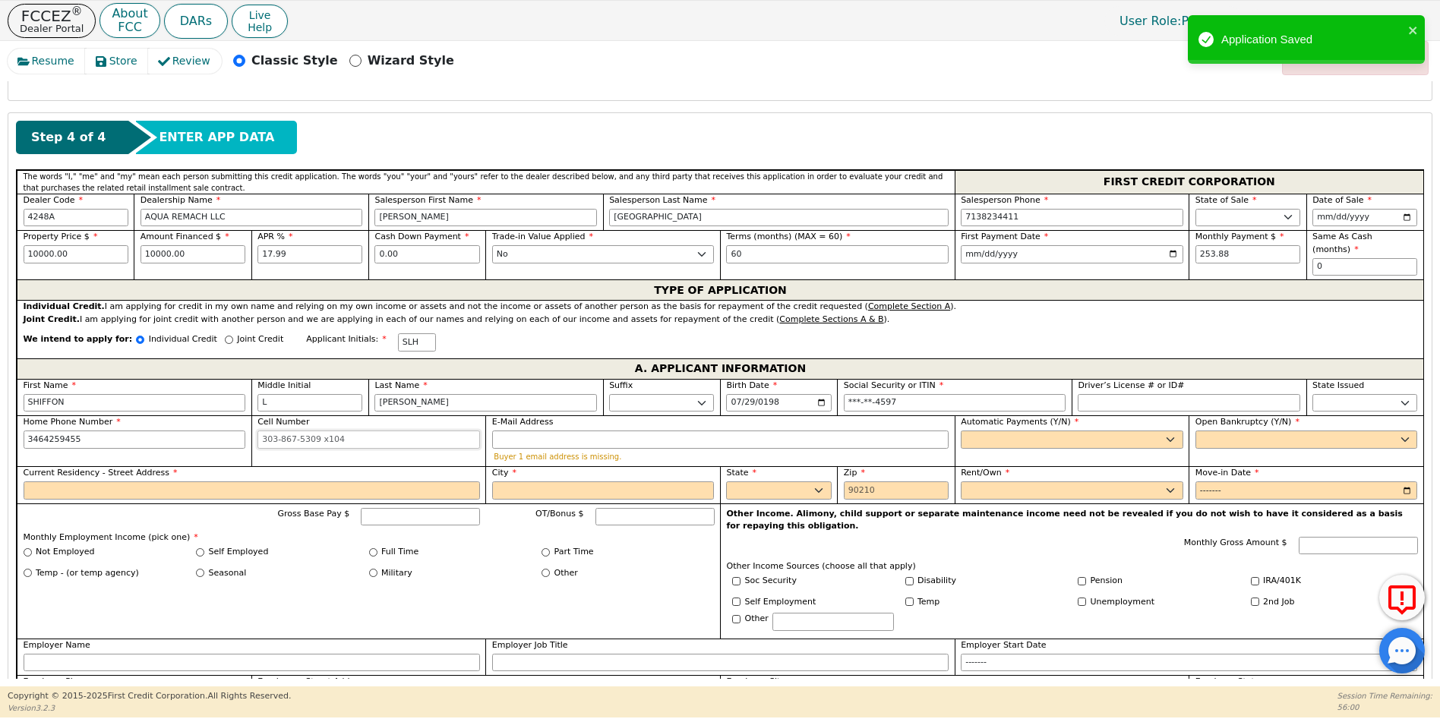
type input "[PHONE_NUMBER]"
click at [265, 431] on input "Cell Number" at bounding box center [368, 440] width 223 height 18
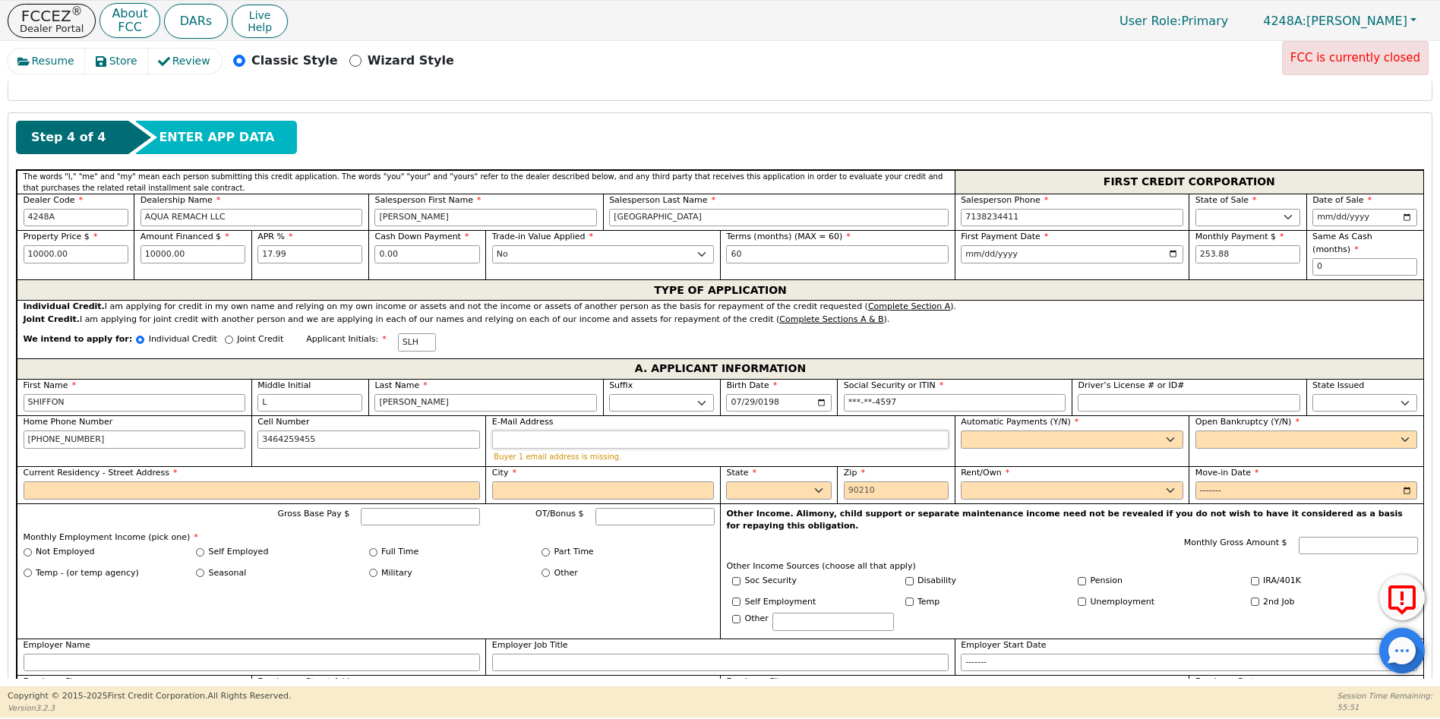
type input "[PHONE_NUMBER]"
click at [509, 431] on input "E-Mail Address" at bounding box center [720, 440] width 456 height 18
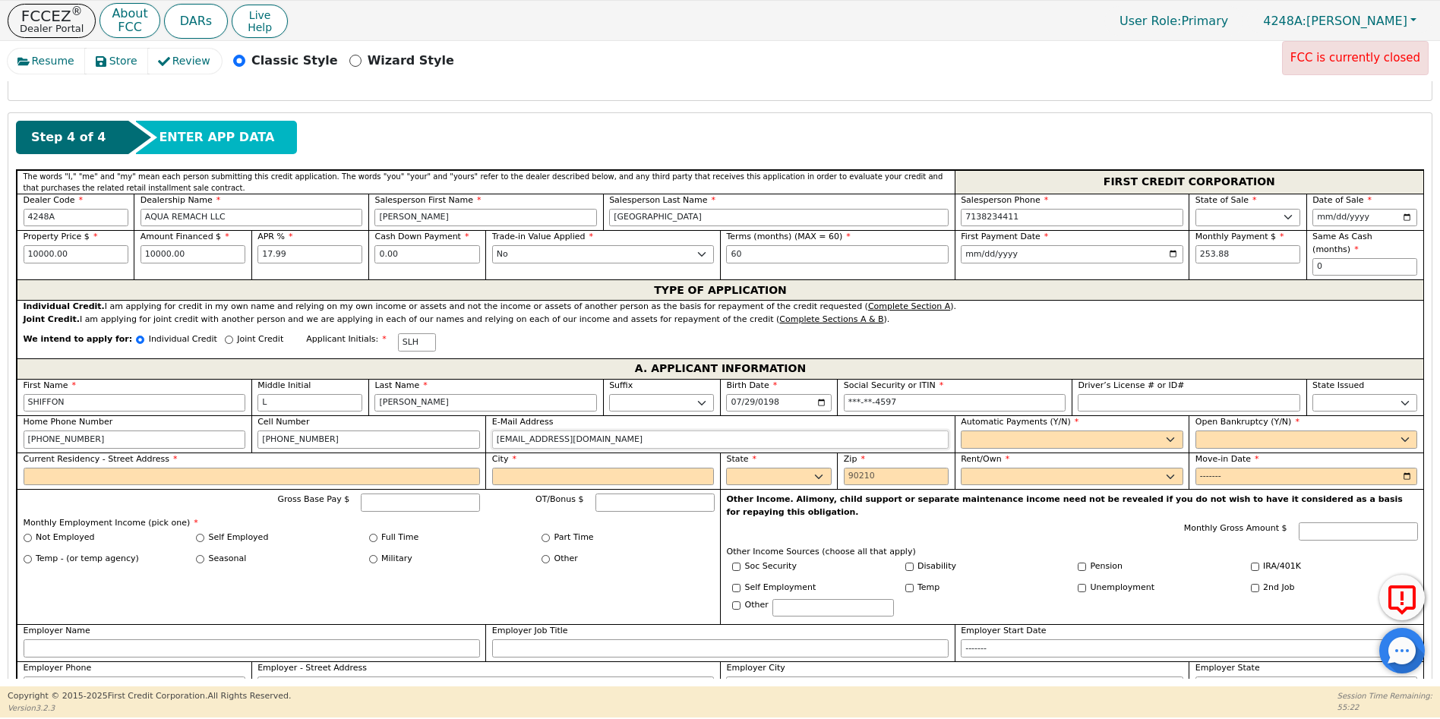
type input "[EMAIL_ADDRESS][DOMAIN_NAME]"
click at [1018, 431] on select "Yes No" at bounding box center [1072, 440] width 223 height 18
select select "y"
click at [961, 431] on select "Yes No" at bounding box center [1072, 440] width 223 height 18
type input "[PERSON_NAME]"
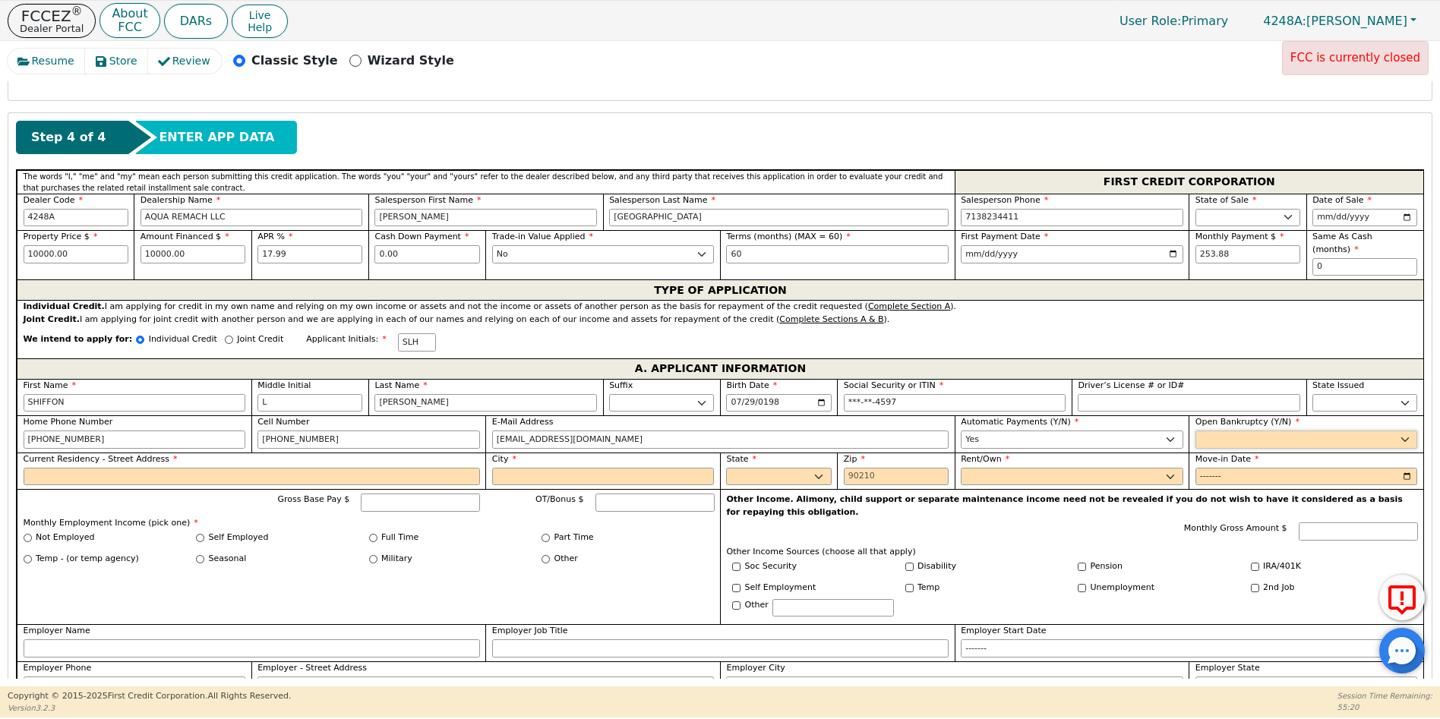
click at [1217, 431] on select "Yes No" at bounding box center [1306, 440] width 223 height 18
select select "n"
click at [1195, 431] on select "Yes No" at bounding box center [1306, 440] width 223 height 18
click at [47, 468] on input "Current Residency - Street Address" at bounding box center [252, 477] width 456 height 18
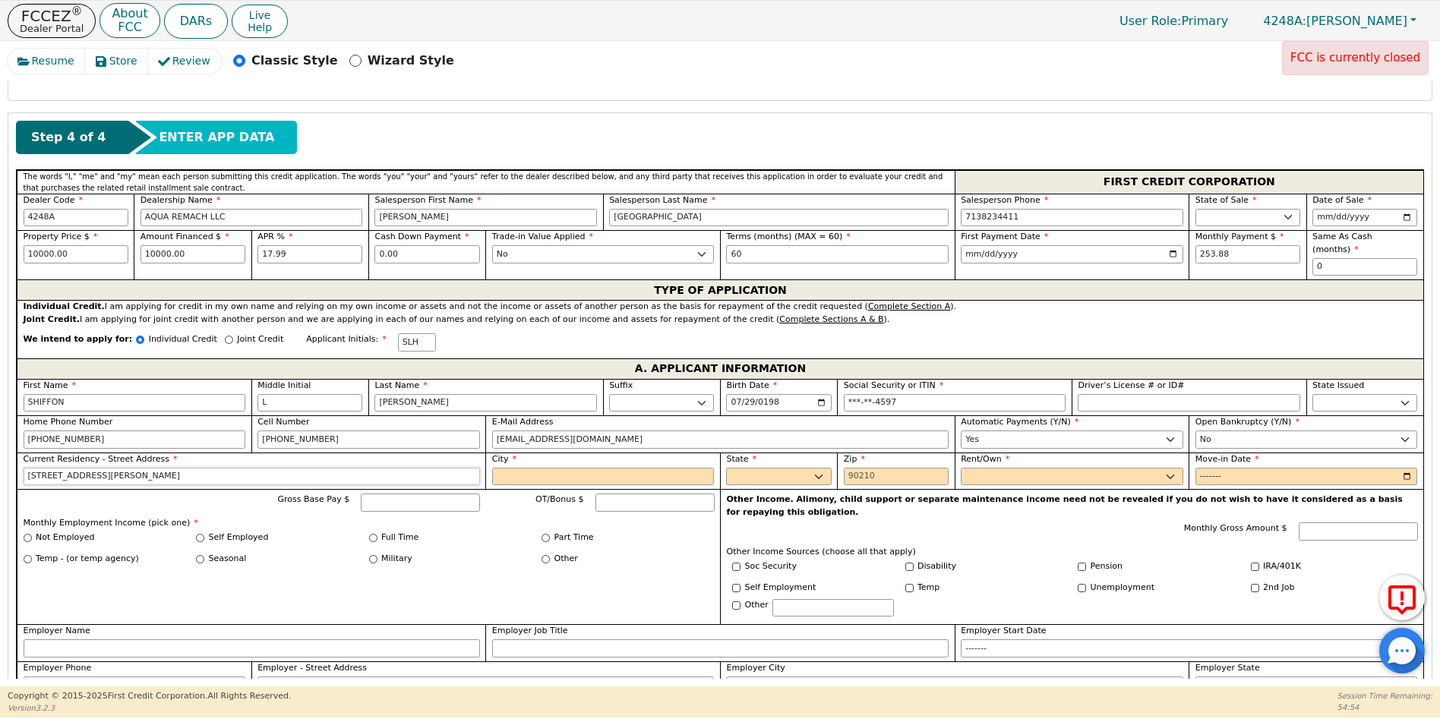
type input "[STREET_ADDRESS][PERSON_NAME]"
click at [523, 468] on input "City" at bounding box center [603, 477] width 223 height 18
type input "[GEOGRAPHIC_DATA]"
select select "[GEOGRAPHIC_DATA]"
type input "[STREET_ADDRESS]"
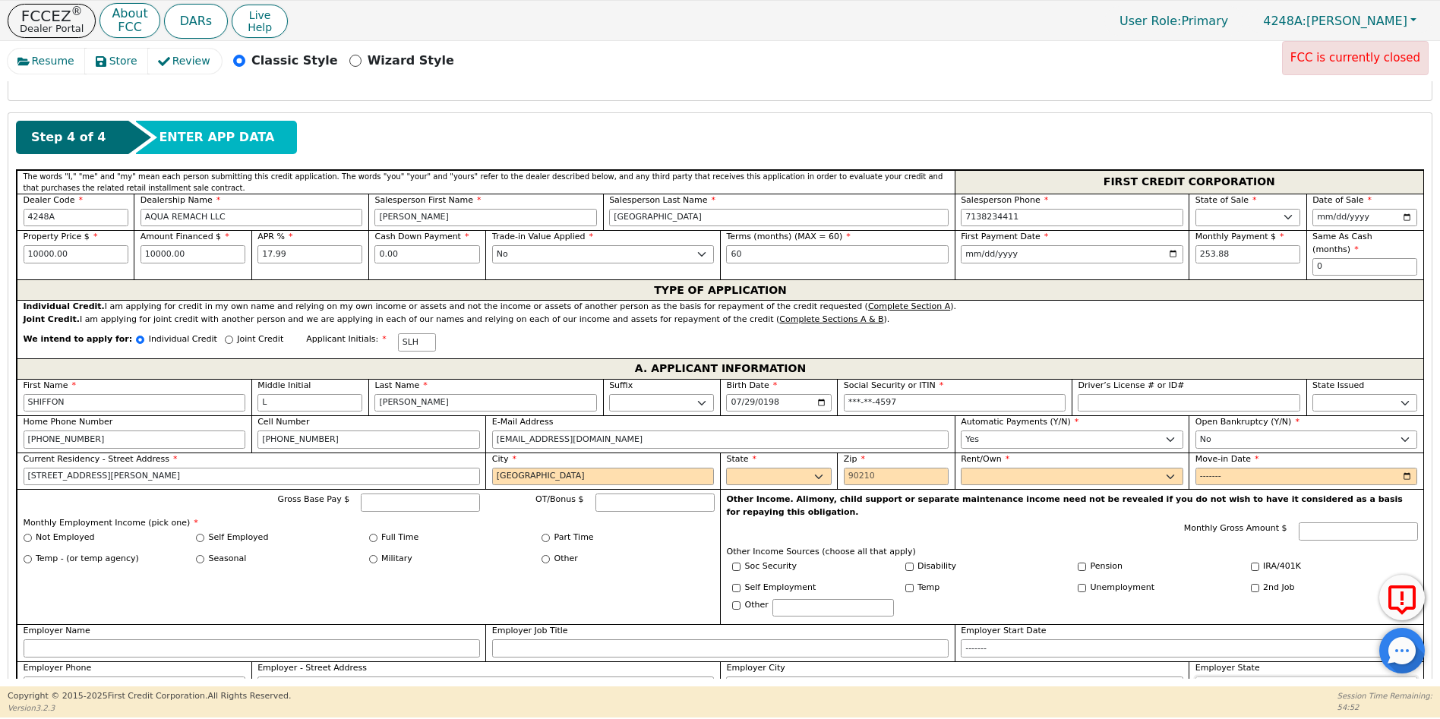
select select "[GEOGRAPHIC_DATA]"
click at [845, 468] on input "Zip" at bounding box center [896, 477] width 105 height 18
type input "77084"
click at [984, 468] on select "Rent Own" at bounding box center [1072, 477] width 223 height 18
select select "Own"
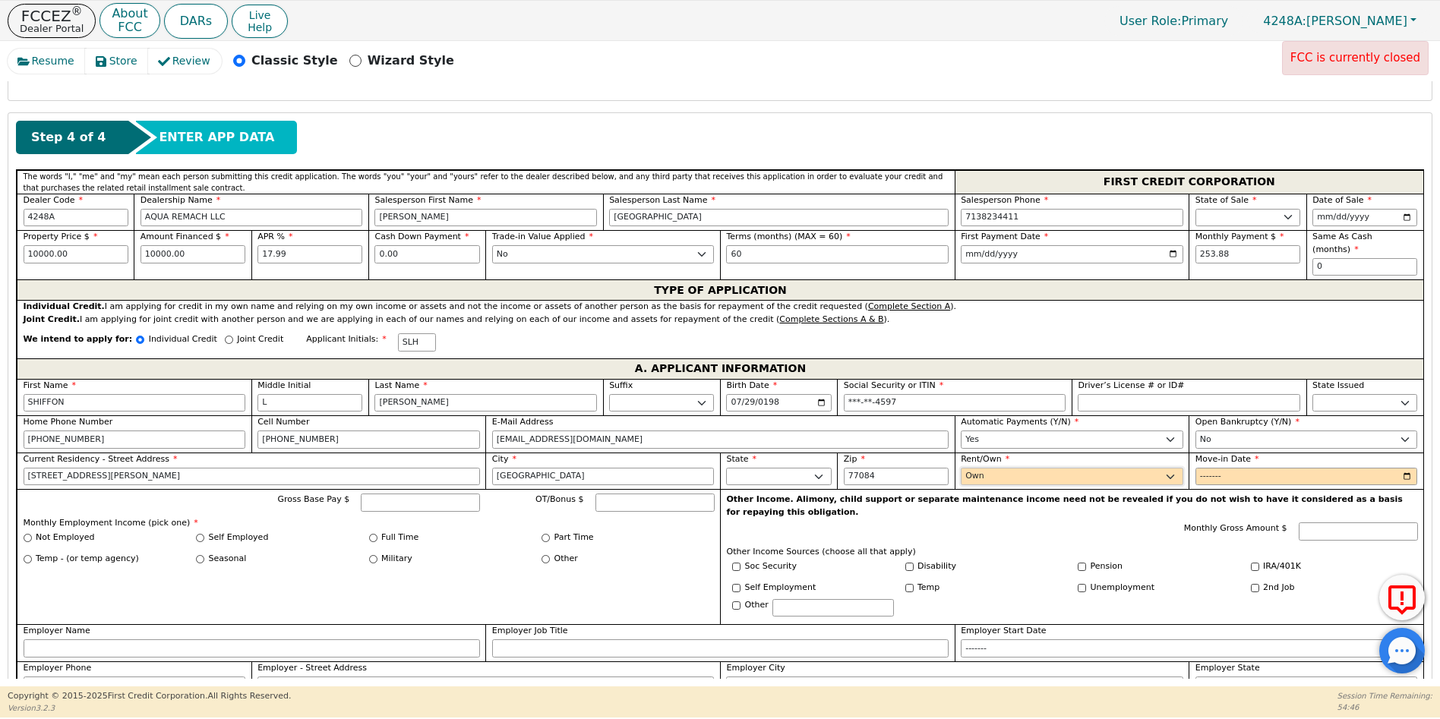
click at [961, 468] on select "Rent Own" at bounding box center [1072, 477] width 223 height 18
click at [1201, 468] on input "Move-in Date" at bounding box center [1306, 477] width 223 height 18
click at [1239, 468] on input "Move-in Date" at bounding box center [1306, 477] width 223 height 18
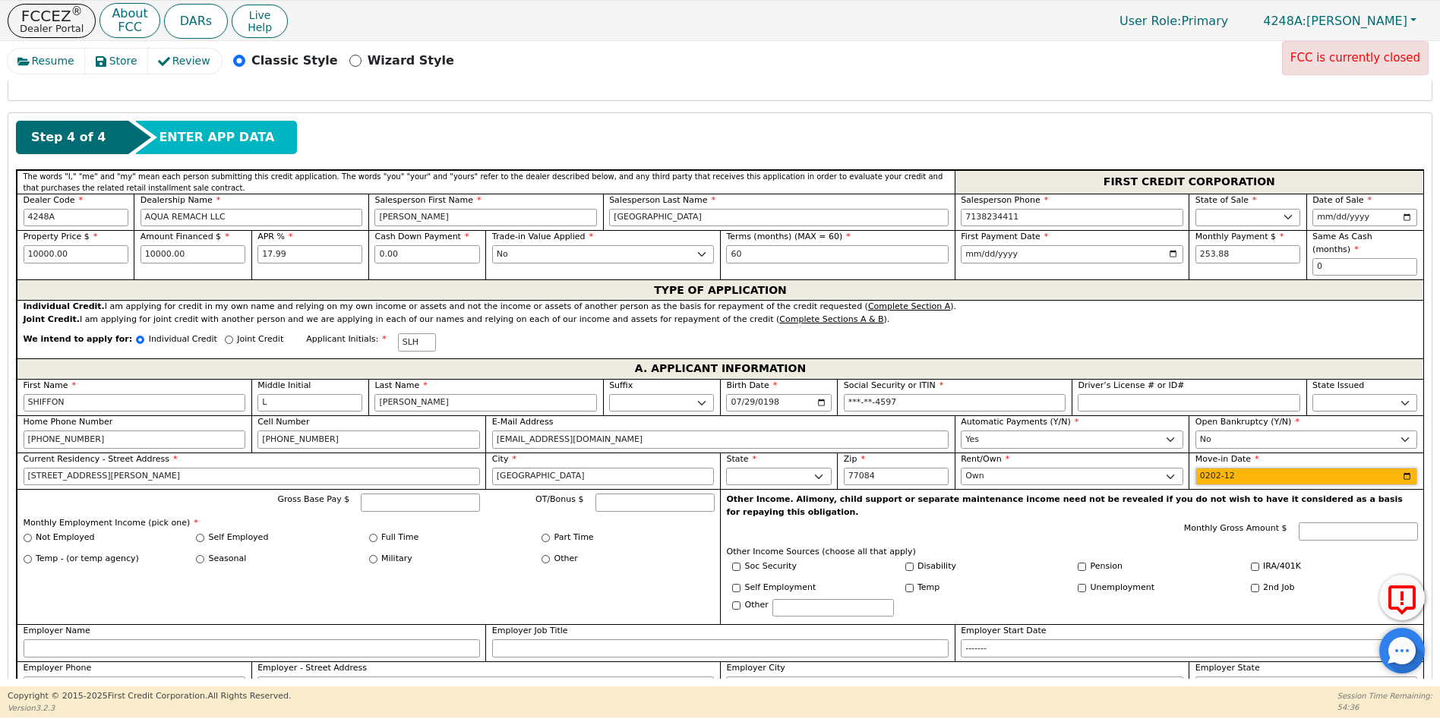
type input "2024-12"
click at [387, 494] on input "Gross Base Pay $" at bounding box center [420, 503] width 119 height 18
click at [26, 534] on input "Not Employed" at bounding box center [28, 538] width 8 height 8
radio input "true"
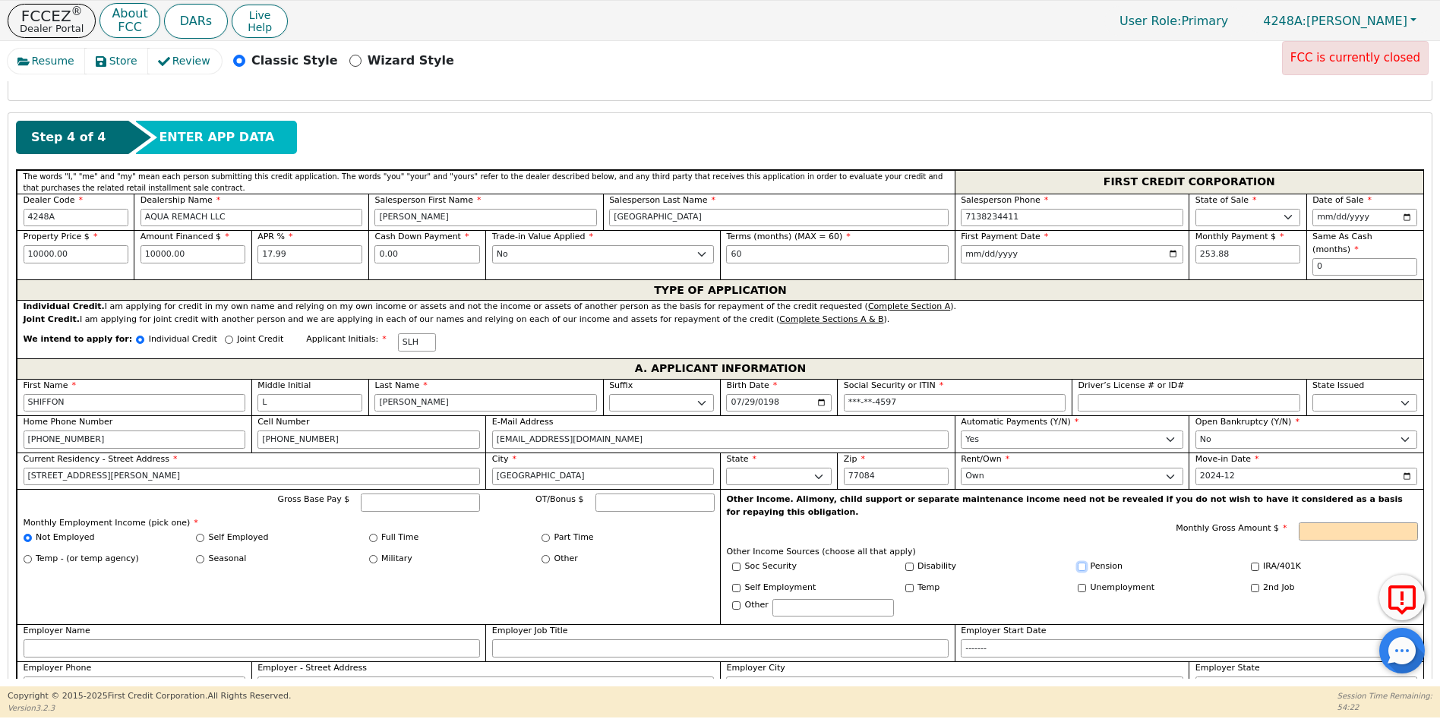
click at [1078, 563] on input "Pension" at bounding box center [1082, 567] width 8 height 8
checkbox input "true"
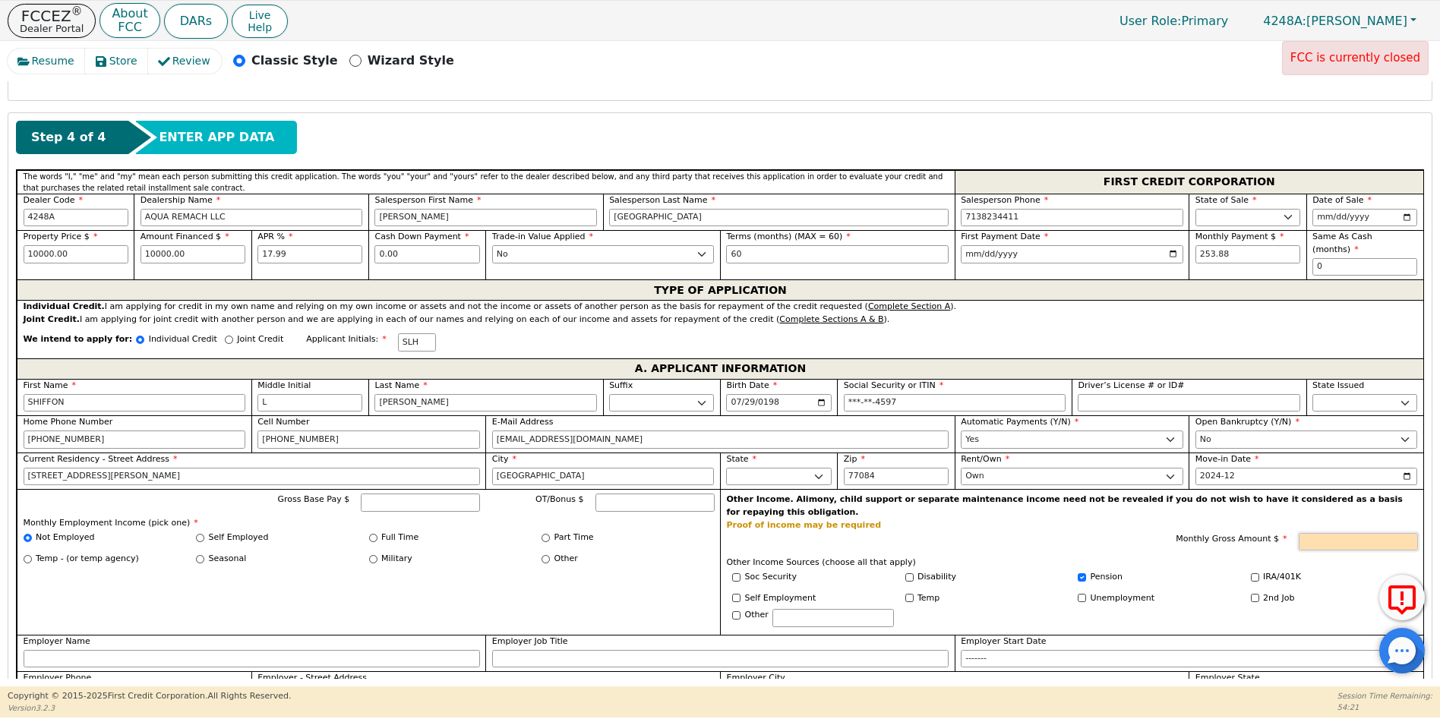
click at [1322, 533] on input "Monthly Gross Amount $" at bounding box center [1358, 542] width 119 height 18
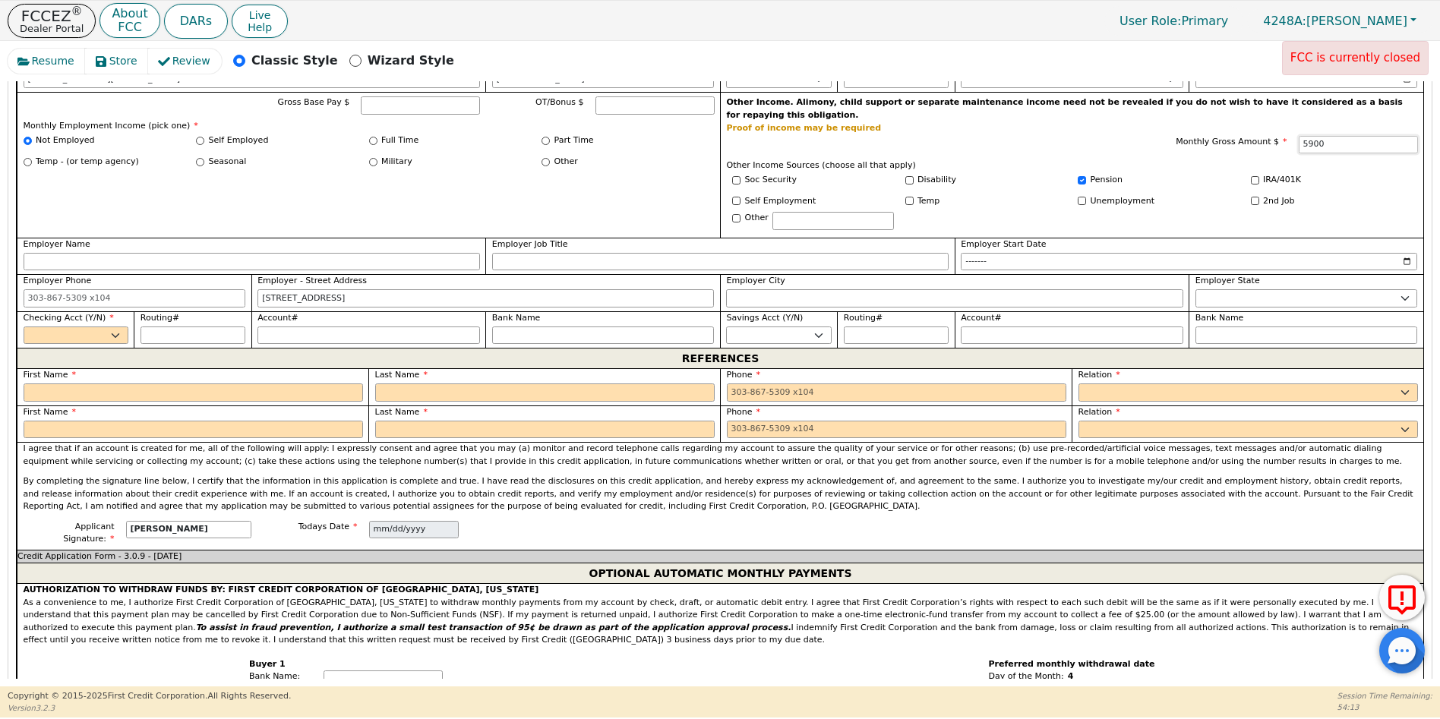
scroll to position [1008, 0]
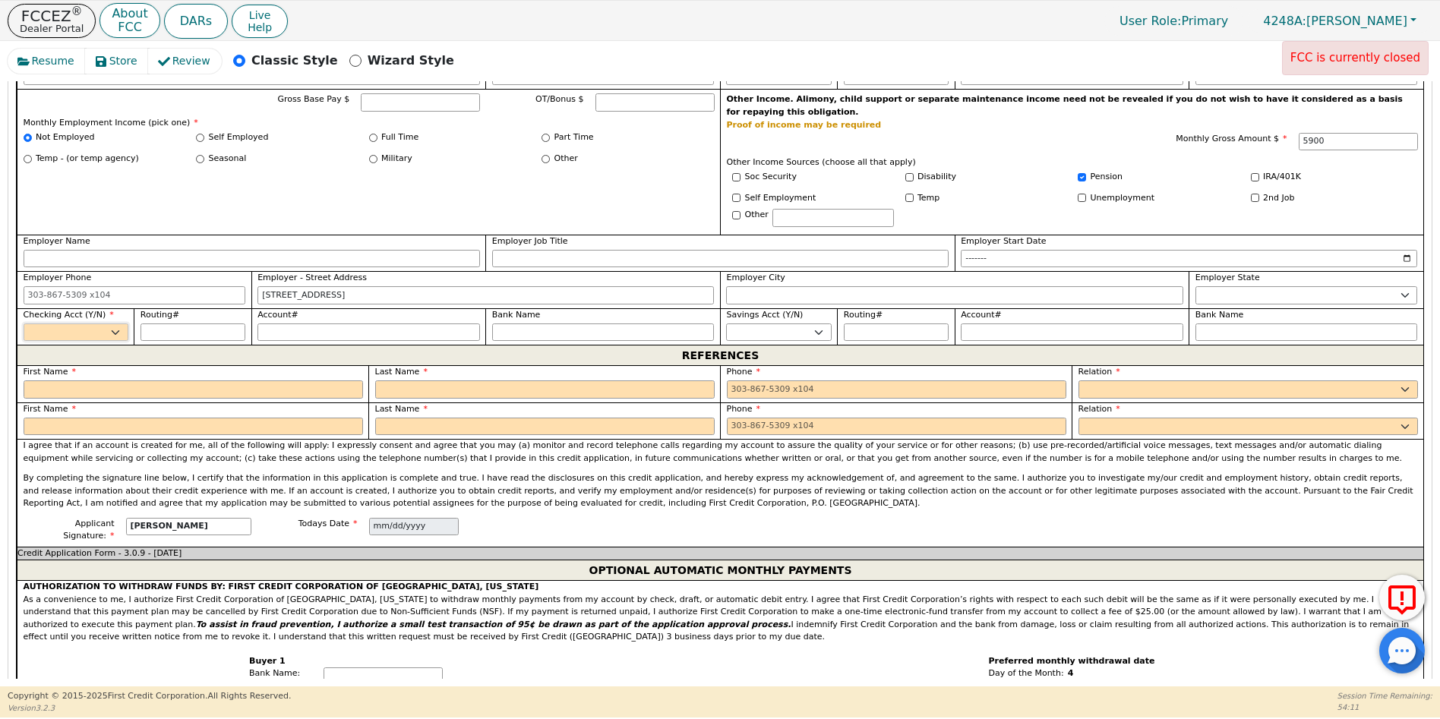
type input "5900.00"
click at [116, 324] on select "Yes No" at bounding box center [76, 333] width 105 height 18
select select "y"
click at [24, 324] on select "Yes No" at bounding box center [76, 333] width 105 height 18
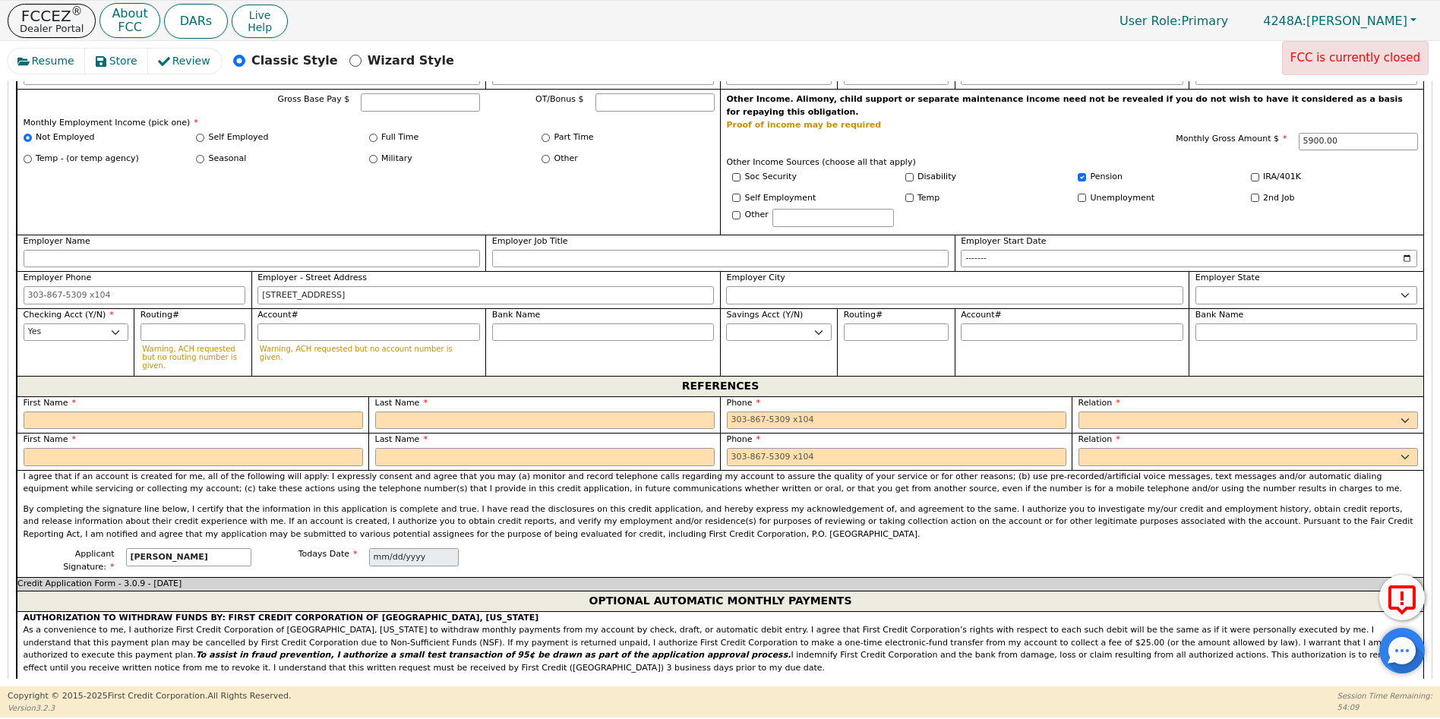
click at [33, 396] on div "First Name Last Name Phone Relation FATHER MOTHER SISTER BROTHER DAUGHTER SON C…" at bounding box center [720, 433] width 1407 height 74
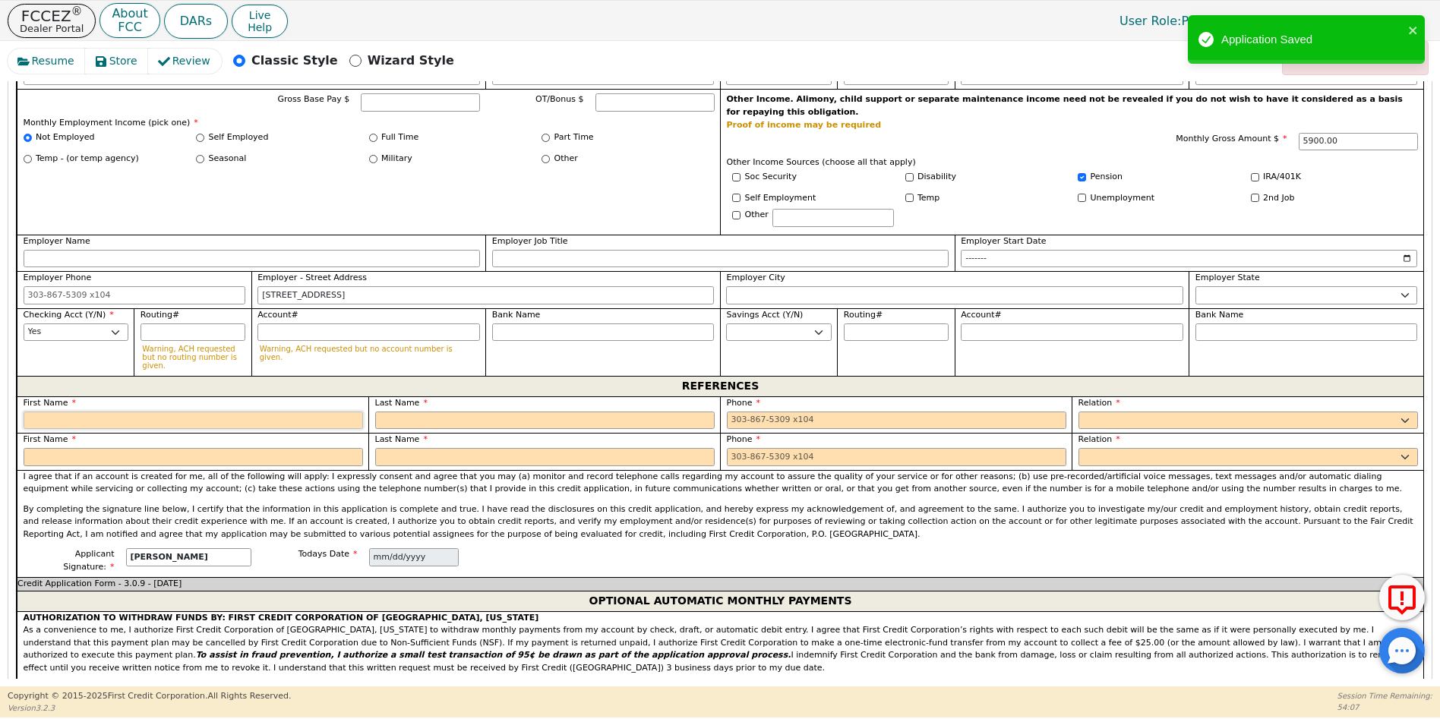
click at [54, 412] on input "text" at bounding box center [193, 421] width 339 height 18
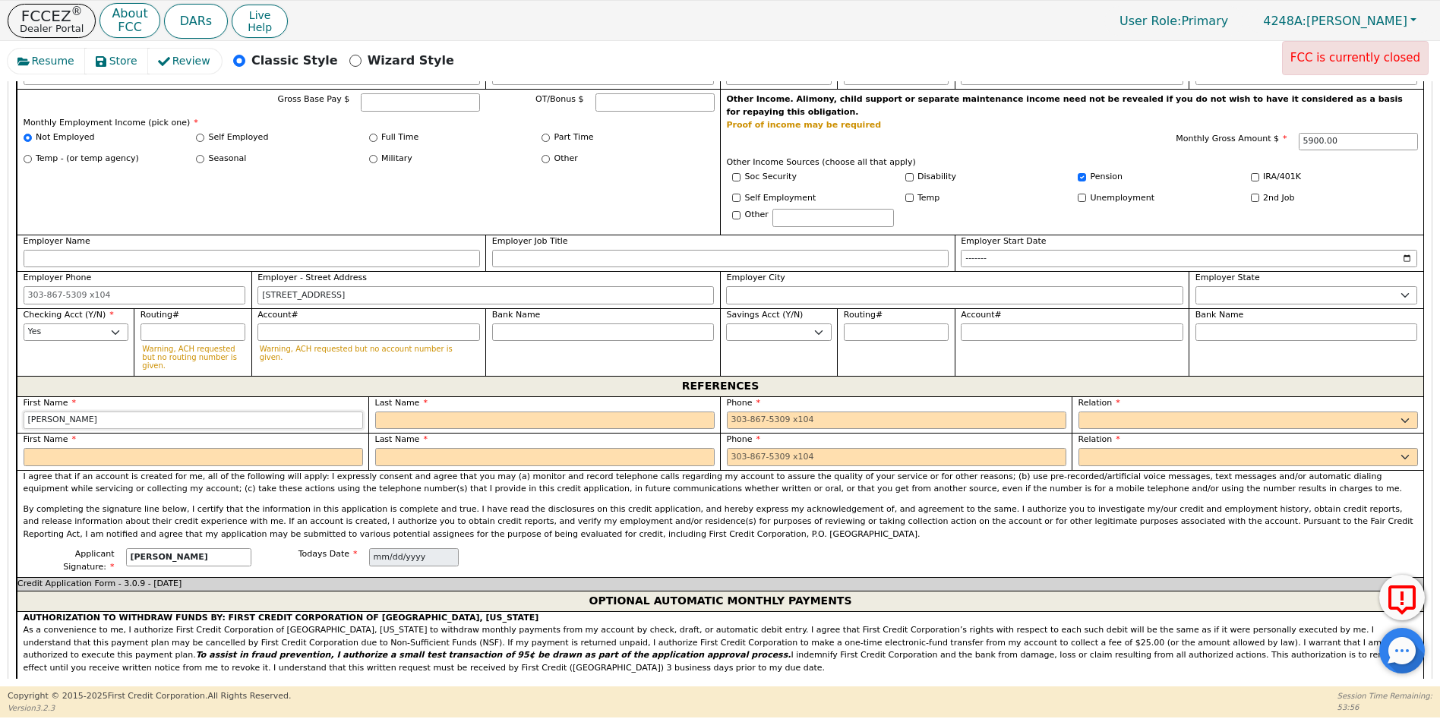
type input "[PERSON_NAME]"
click at [384, 412] on input "text" at bounding box center [544, 421] width 339 height 18
type input "[PERSON_NAME]"
click at [736, 412] on input "tel" at bounding box center [896, 421] width 339 height 18
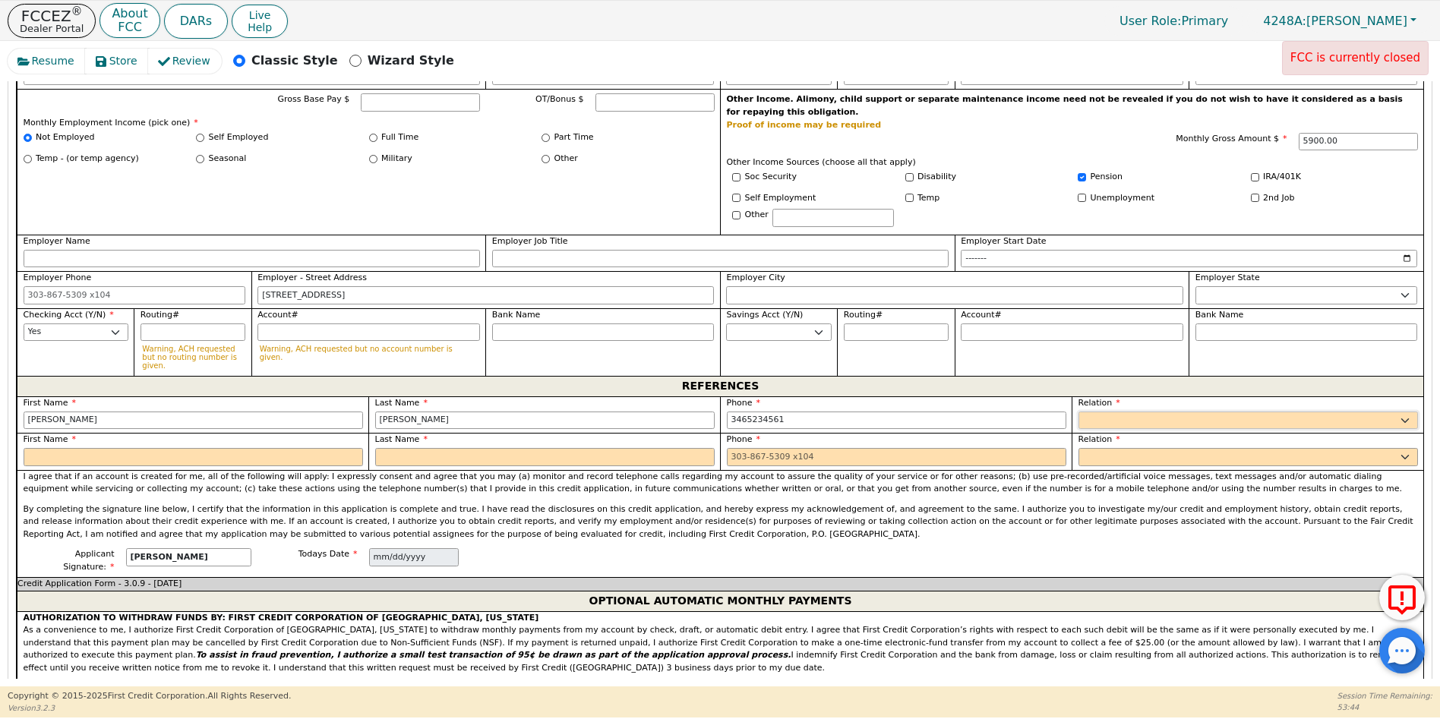
type input "[PHONE_NUMBER]"
click at [1088, 412] on select "FATHER MOTHER SISTER BROTHER DAUGHTER SON CO-WORKER NEIGHBOR FRIEND COUSIN G-MO…" at bounding box center [1247, 421] width 339 height 18
select select "FRIEND"
click at [1078, 412] on select "FATHER MOTHER SISTER BROTHER DAUGHTER SON CO-WORKER NEIGHBOR FRIEND COUSIN G-MO…" at bounding box center [1247, 421] width 339 height 18
click at [30, 412] on input "[PERSON_NAME]" at bounding box center [193, 421] width 339 height 18
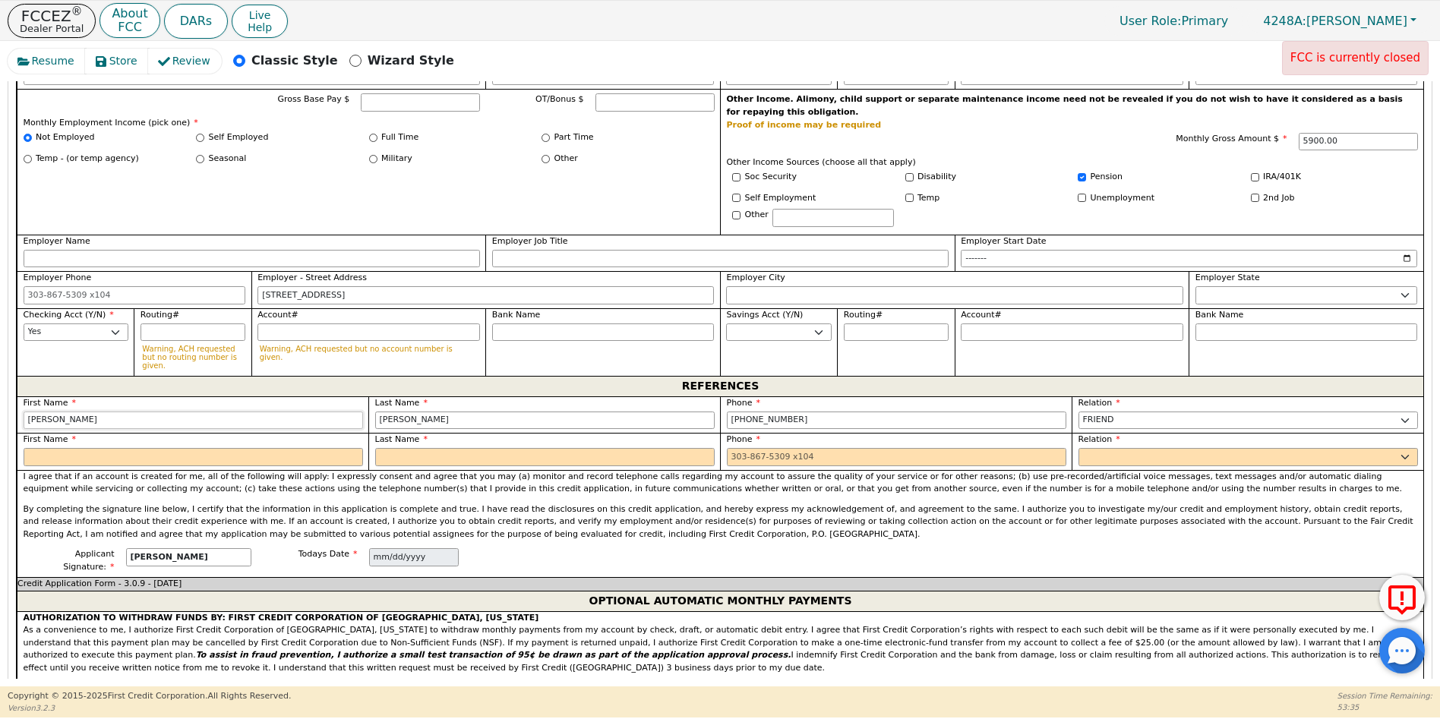
type input "[PERSON_NAME]"
click at [47, 448] on input "text" at bounding box center [193, 457] width 339 height 18
type input "DESTINE"
click at [400, 448] on input "text" at bounding box center [544, 457] width 339 height 18
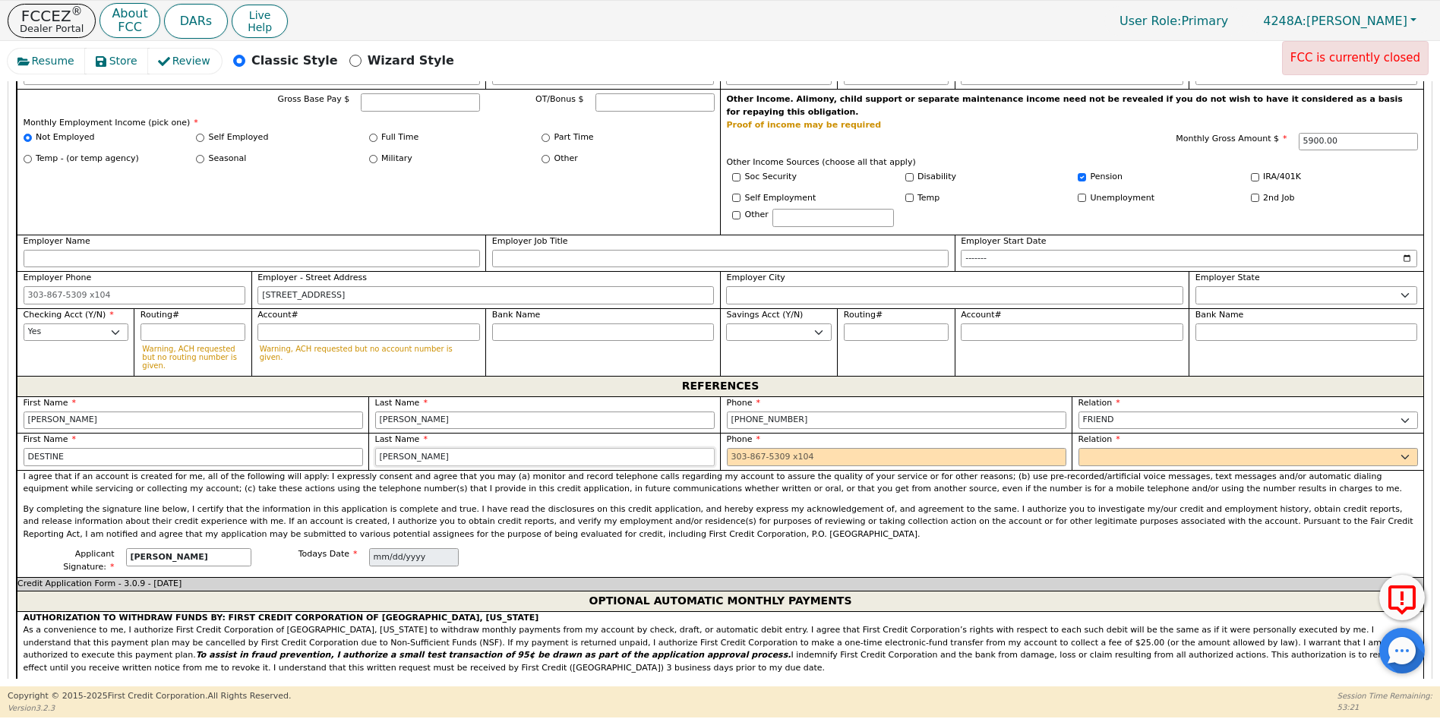
type input "[PERSON_NAME]"
click at [731, 448] on input "tel" at bounding box center [896, 457] width 339 height 18
type input "[PHONE_NUMBER]"
click at [1122, 448] on select "FATHER MOTHER SISTER BROTHER DAUGHTER SON CO-WORKER NEIGHBOR FRIEND COUSIN G-MO…" at bounding box center [1247, 457] width 339 height 18
select select "FRIEND"
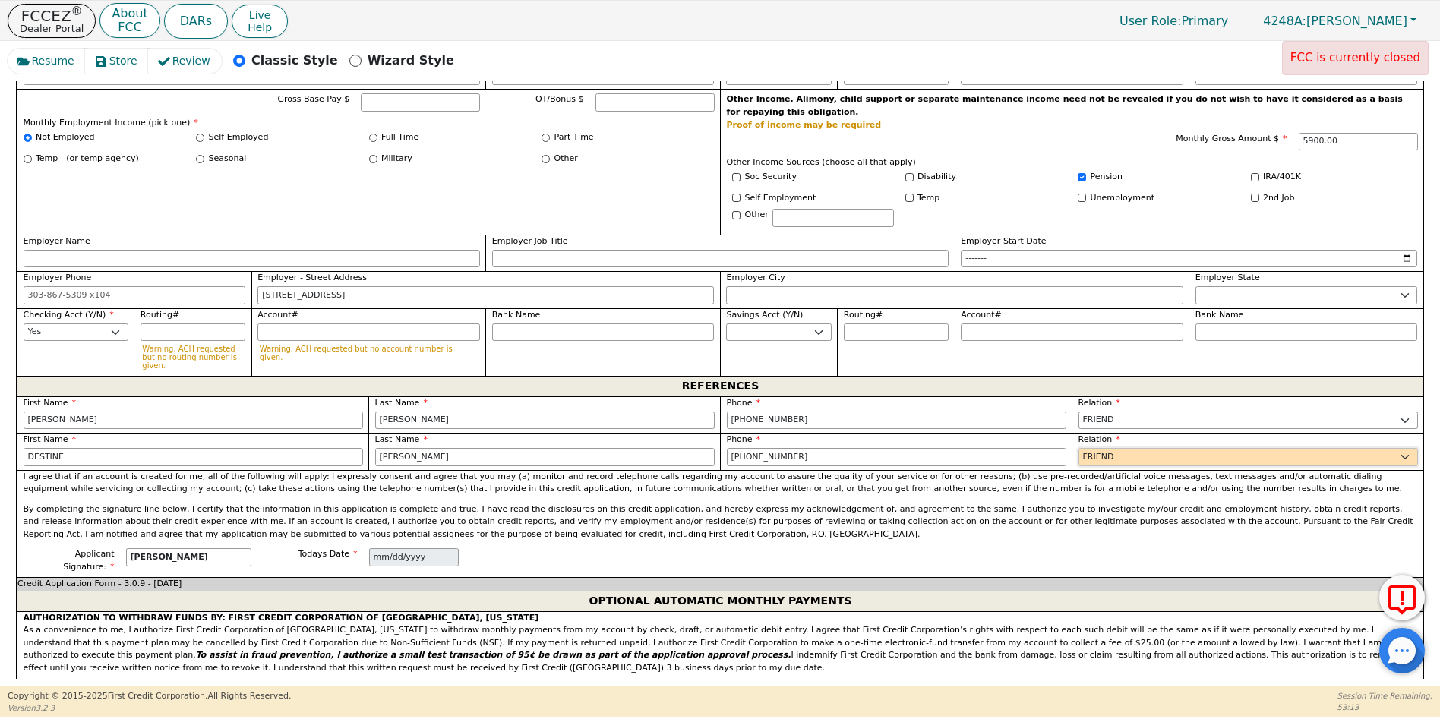
click at [1078, 448] on select "FATHER MOTHER SISTER BROTHER DAUGHTER SON CO-WORKER NEIGHBOR FRIEND COUSIN G-MO…" at bounding box center [1247, 457] width 339 height 18
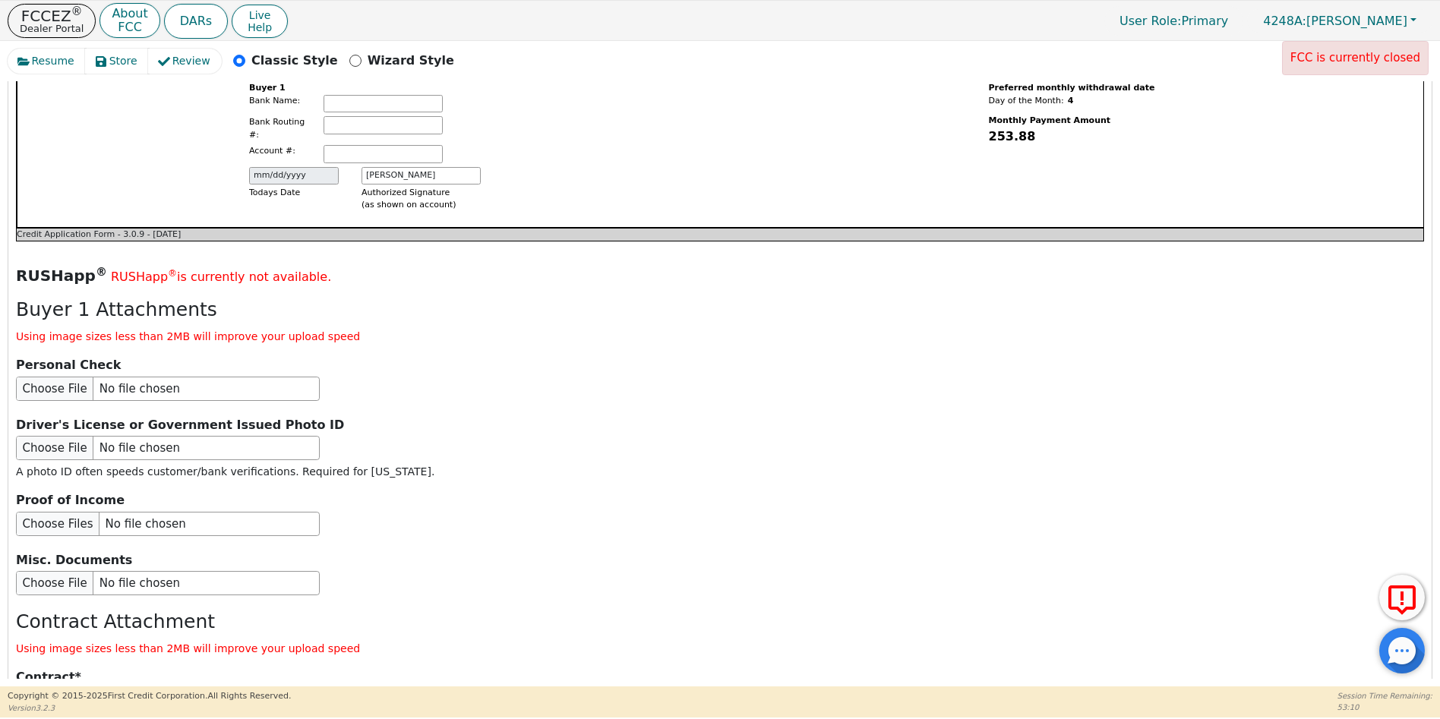
scroll to position [1718, 0]
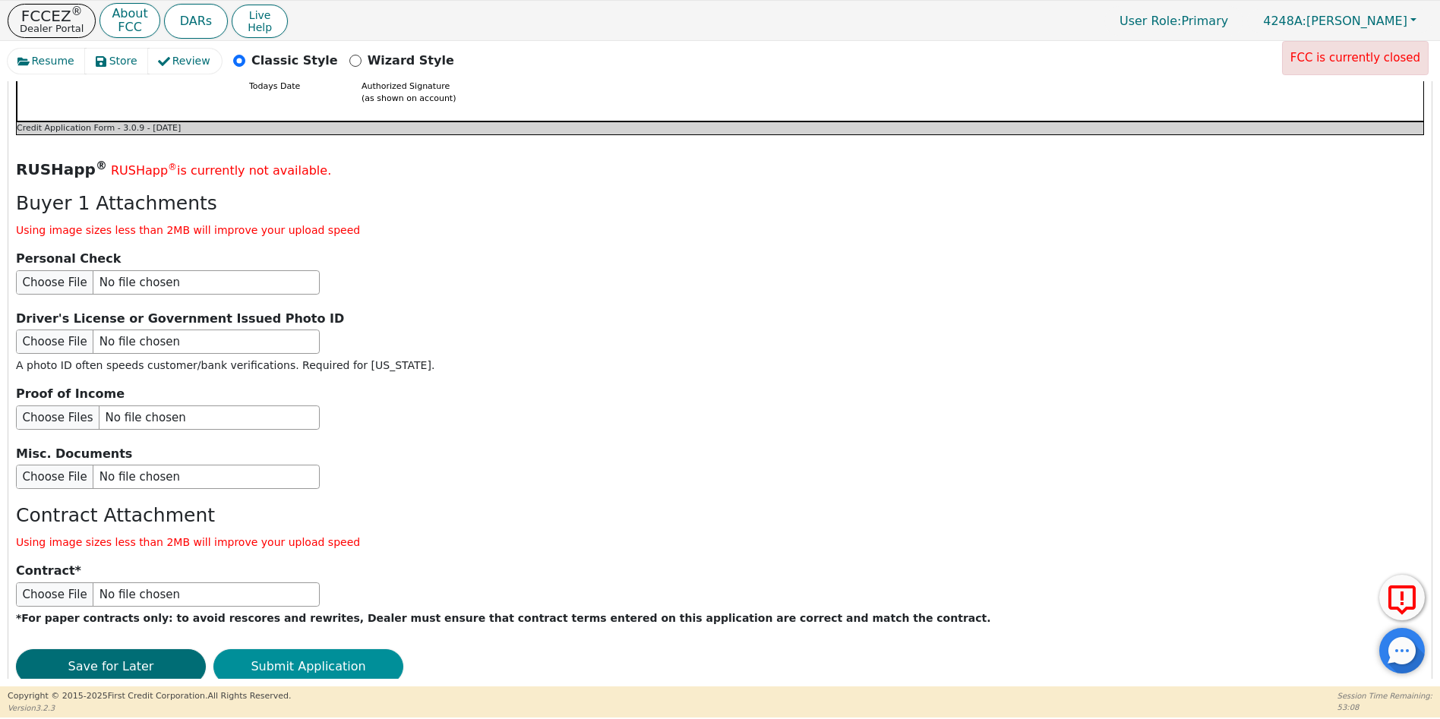
click at [313, 649] on button "Submit Application" at bounding box center [308, 666] width 190 height 35
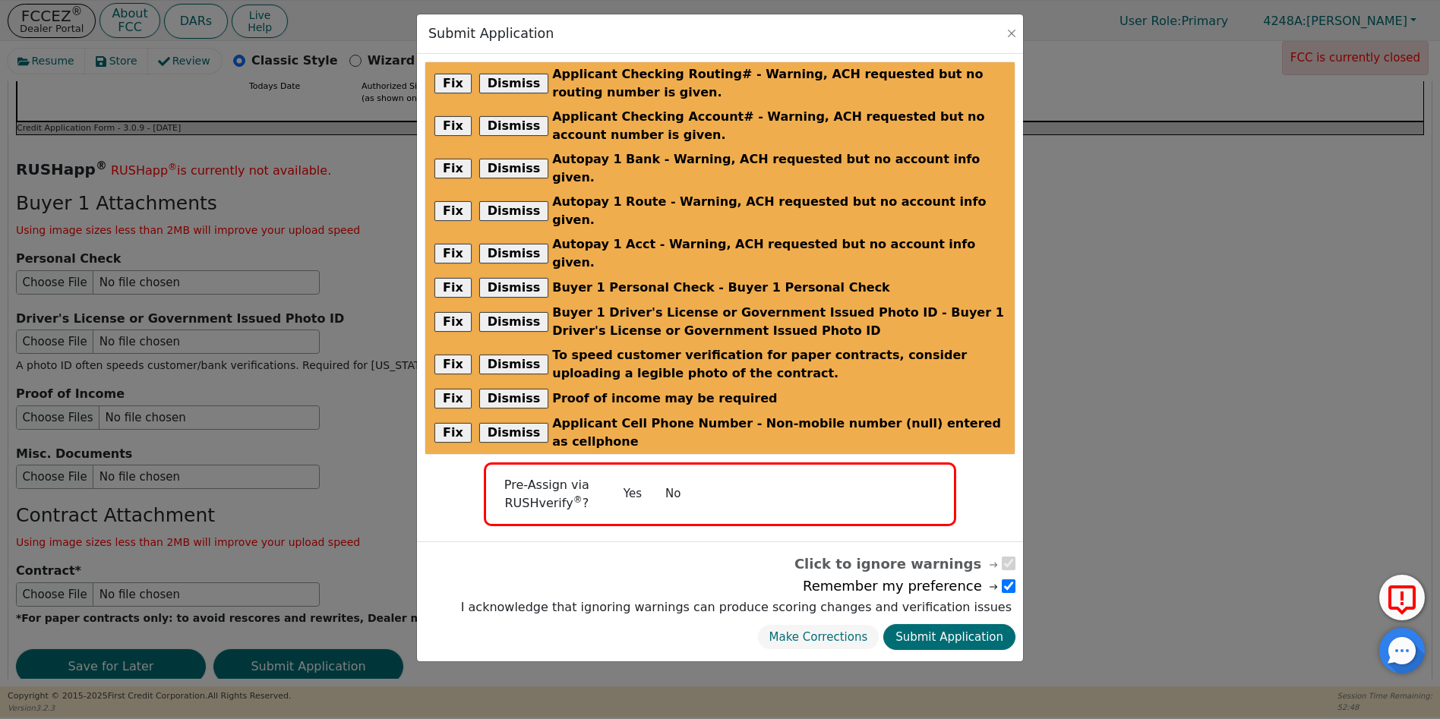
click at [672, 481] on button "No" at bounding box center [672, 494] width 39 height 27
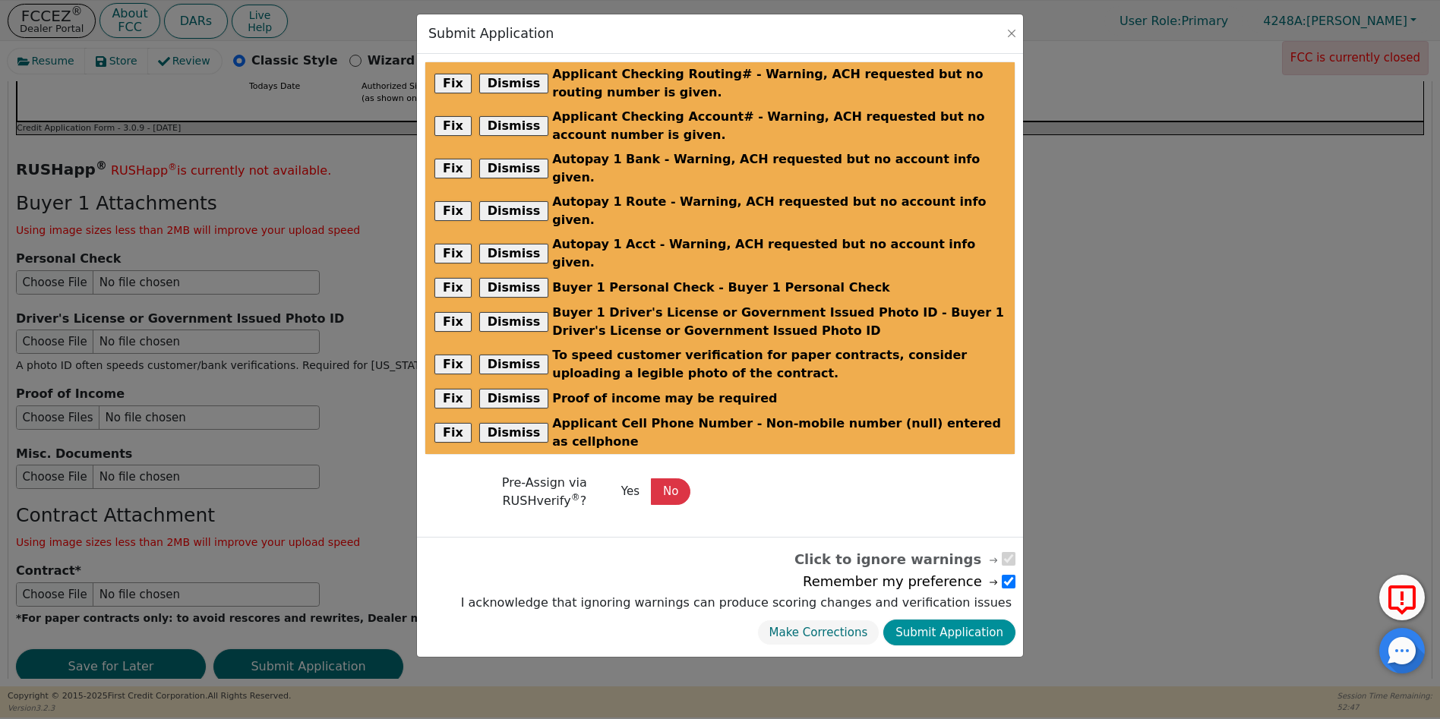
click at [952, 620] on button "Submit Application" at bounding box center [949, 633] width 132 height 27
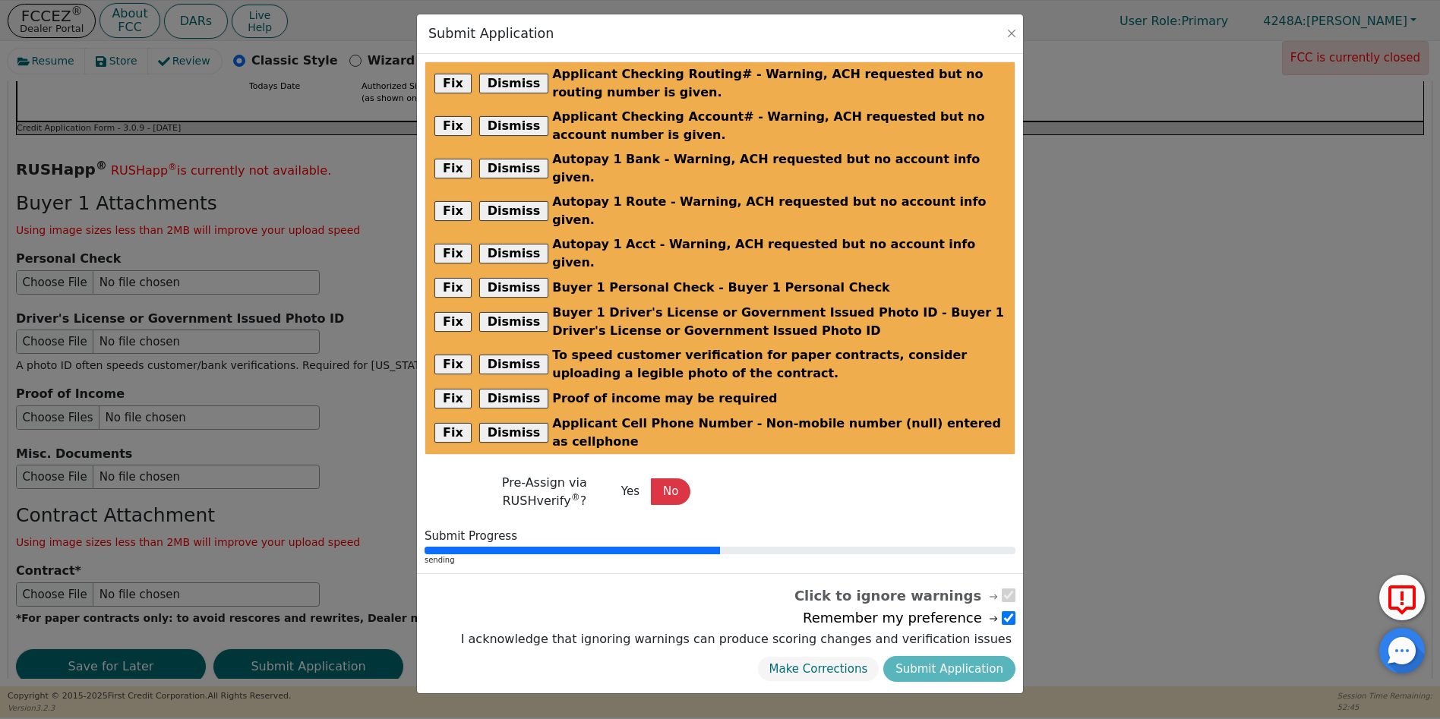
radio input "false"
